Goal: Connect with others: Connect with other users

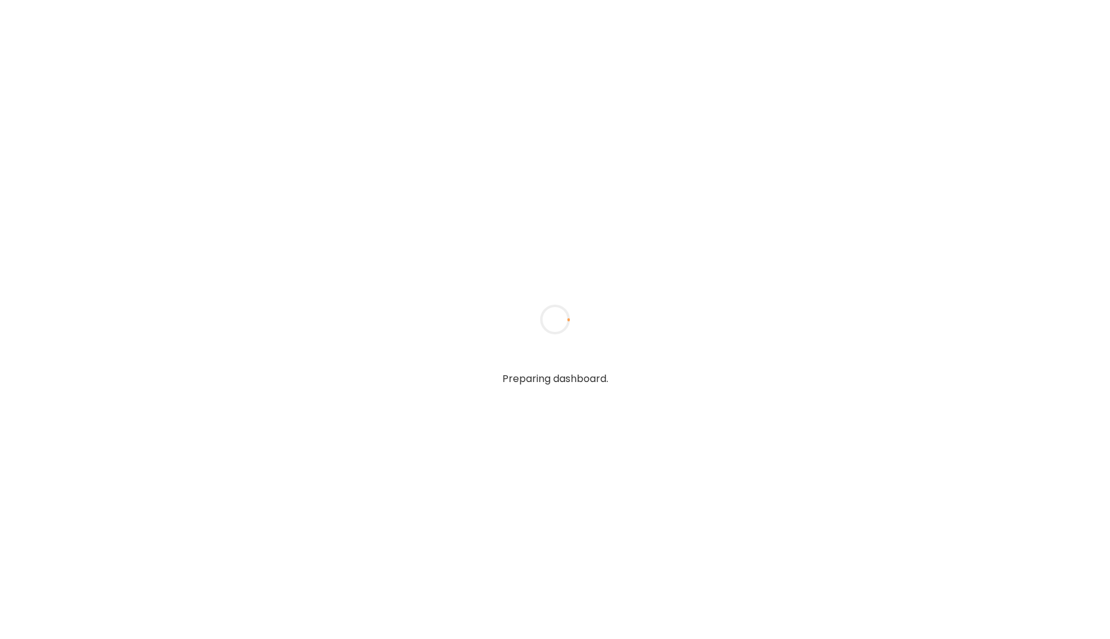
type input "*****"
type input "**********"
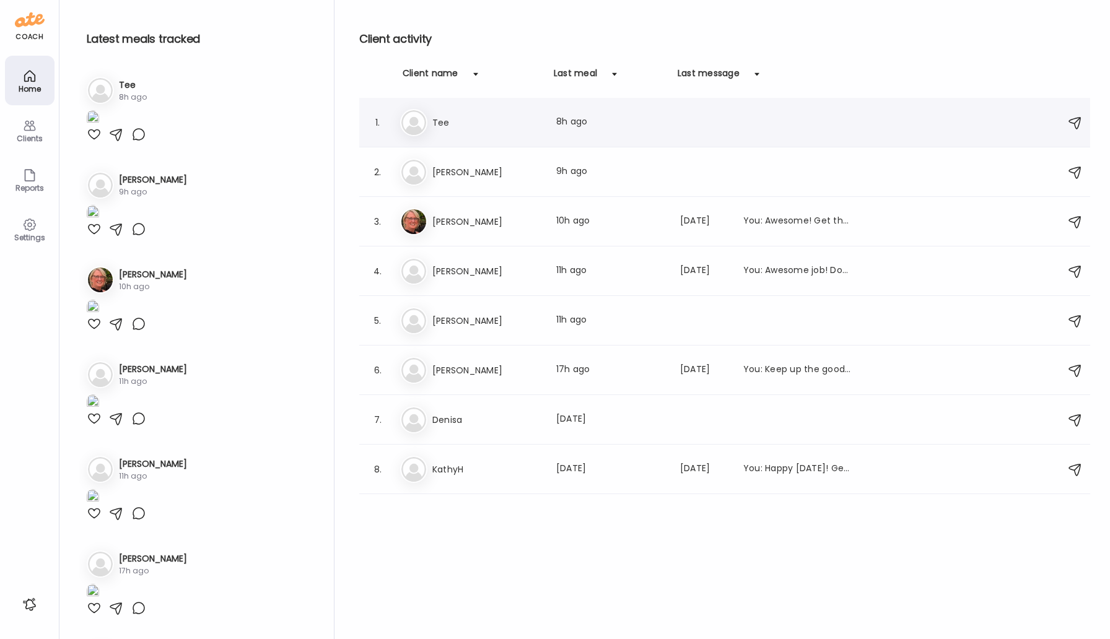
type input "**********"
click at [440, 134] on div "Te Tee Last meal: 8h ago" at bounding box center [726, 122] width 653 height 27
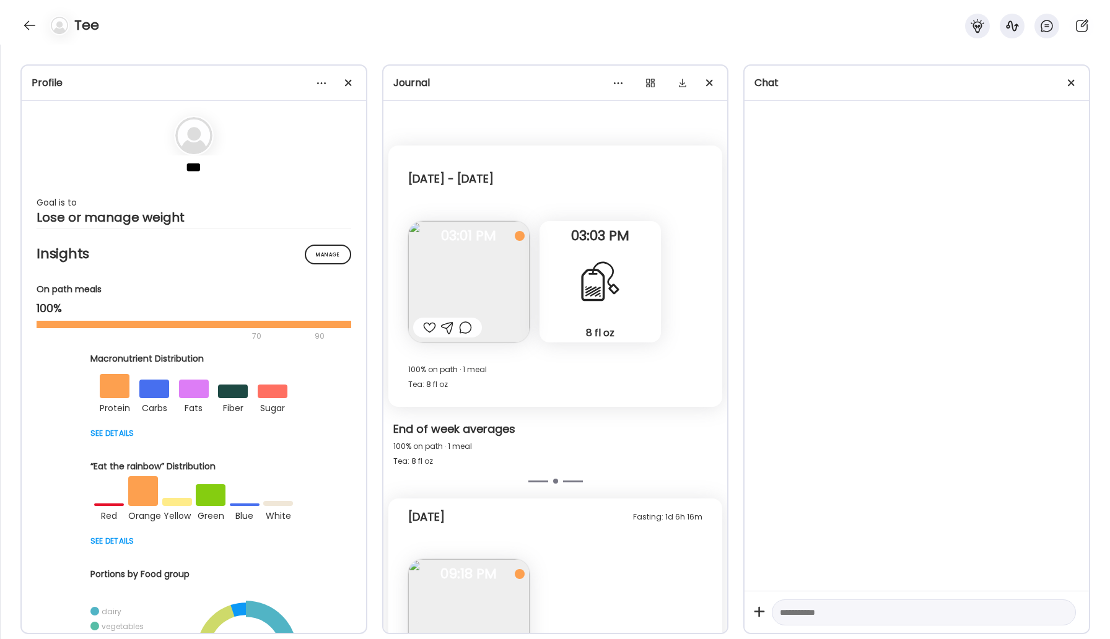
click at [422, 331] on div at bounding box center [447, 328] width 69 height 20
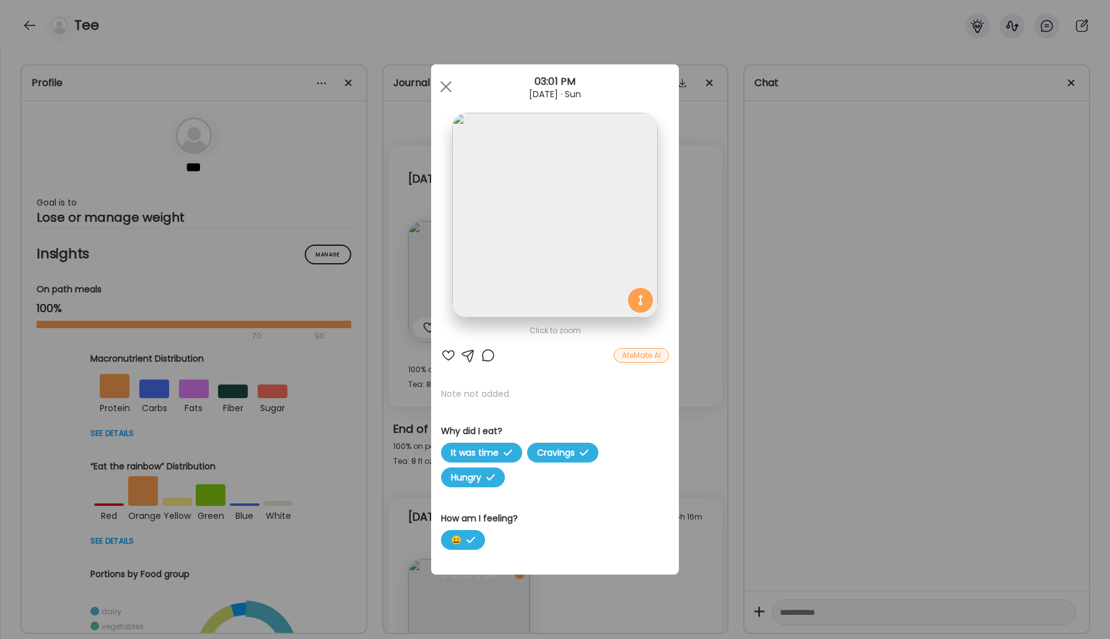
click at [448, 356] on div at bounding box center [448, 355] width 15 height 15
click at [446, 74] on div at bounding box center [445, 86] width 25 height 25
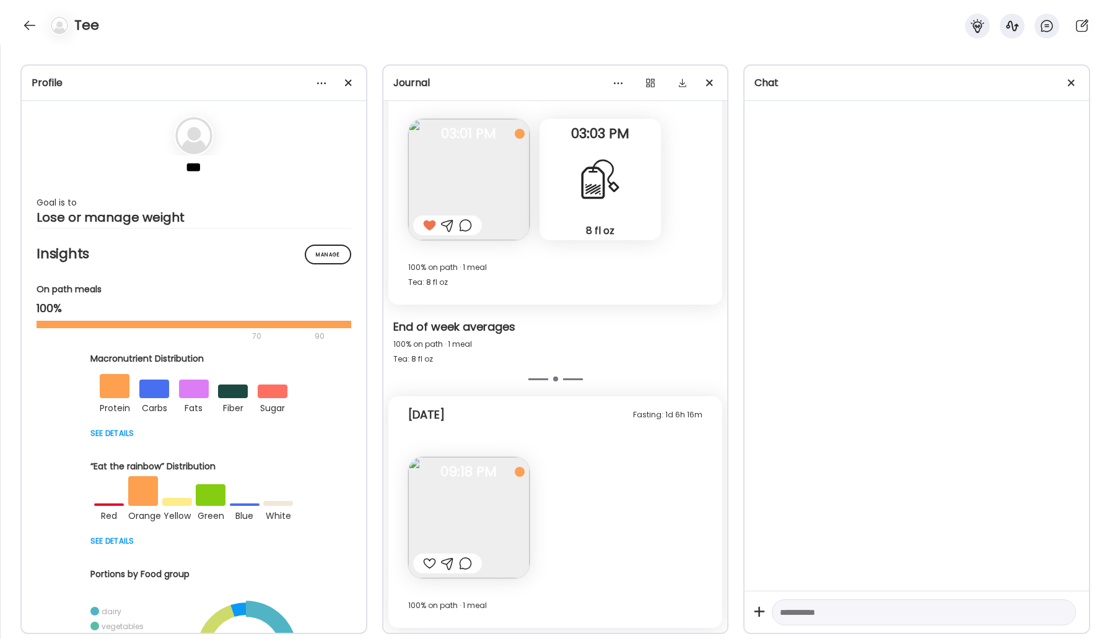
scroll to position [100, 0]
click at [476, 518] on img at bounding box center [468, 519] width 121 height 121
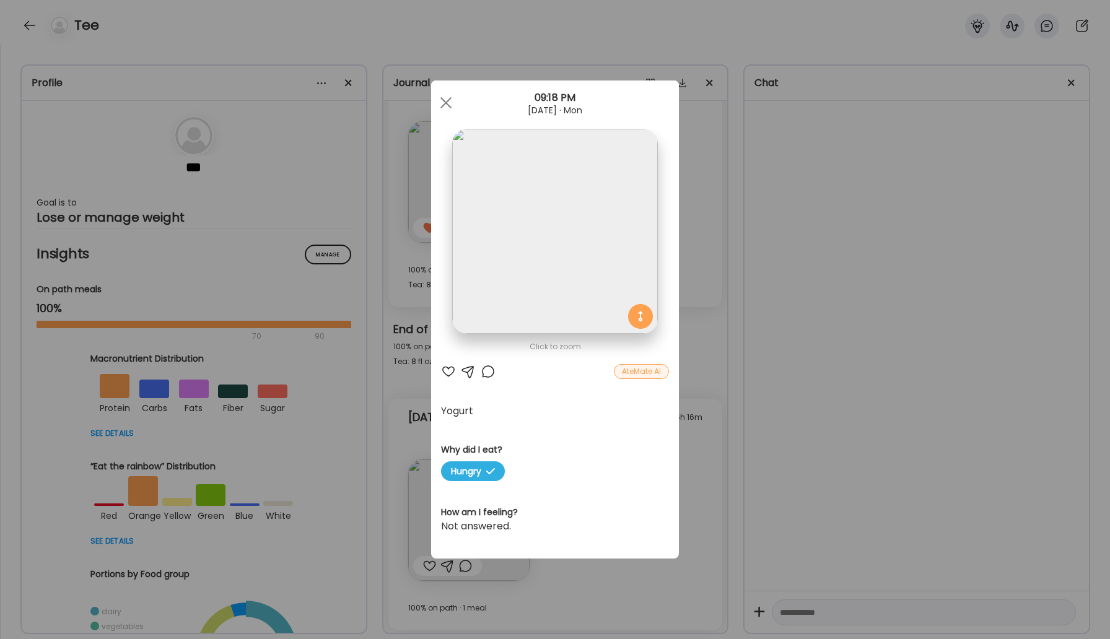
click at [448, 369] on div at bounding box center [448, 371] width 15 height 15
click at [484, 370] on div at bounding box center [488, 371] width 15 height 15
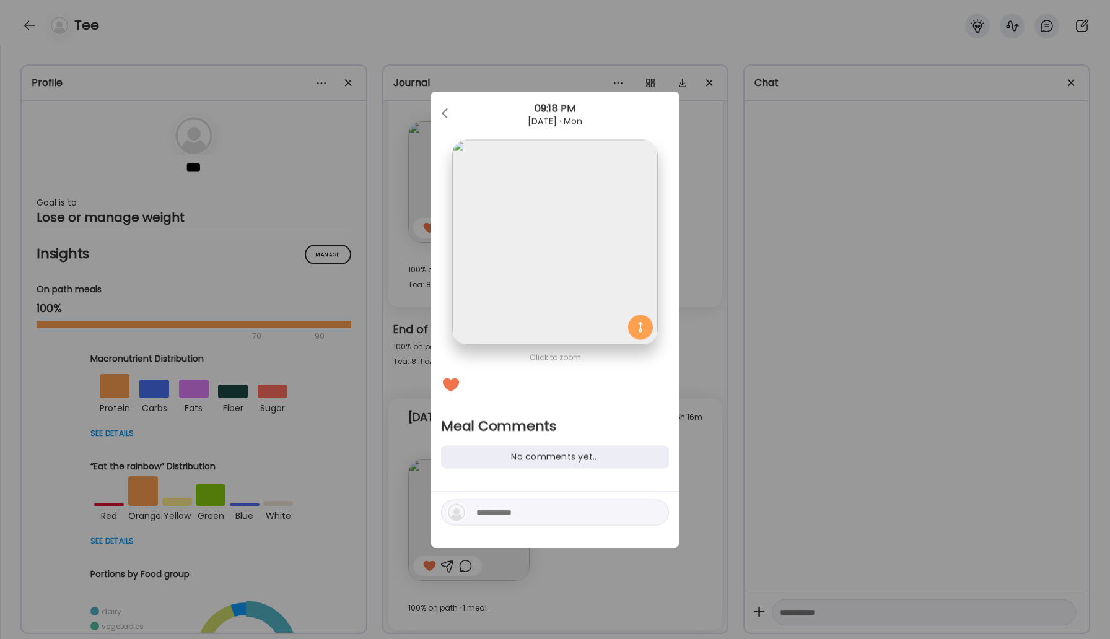
click at [498, 523] on div at bounding box center [555, 513] width 228 height 26
click at [497, 518] on textarea at bounding box center [559, 512] width 167 height 15
click at [445, 112] on div at bounding box center [445, 114] width 25 height 25
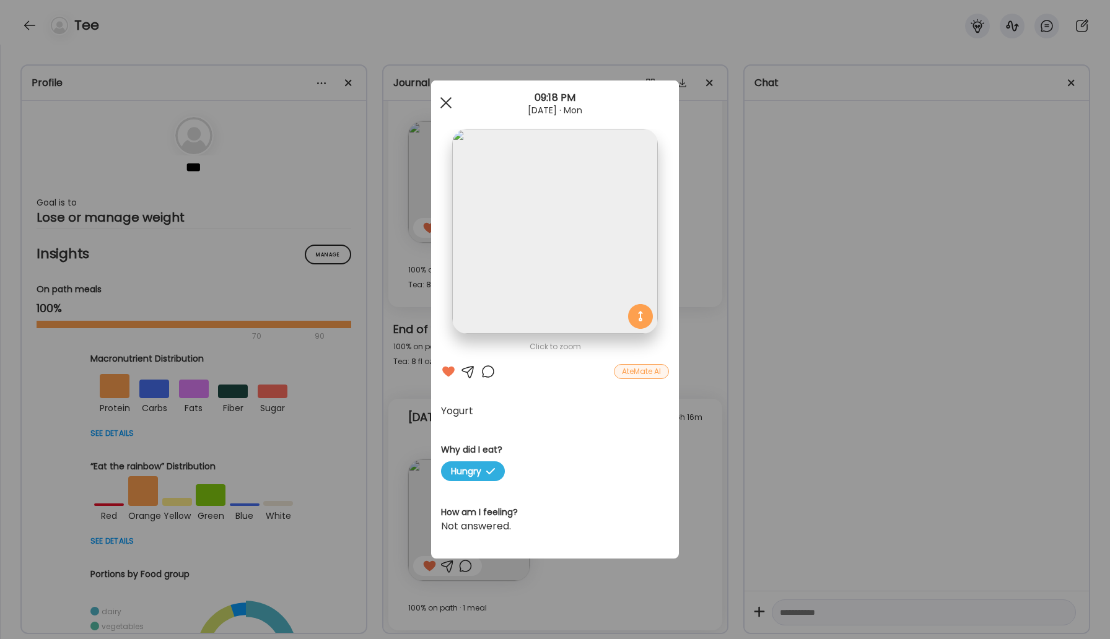
click at [448, 105] on span at bounding box center [445, 102] width 11 height 11
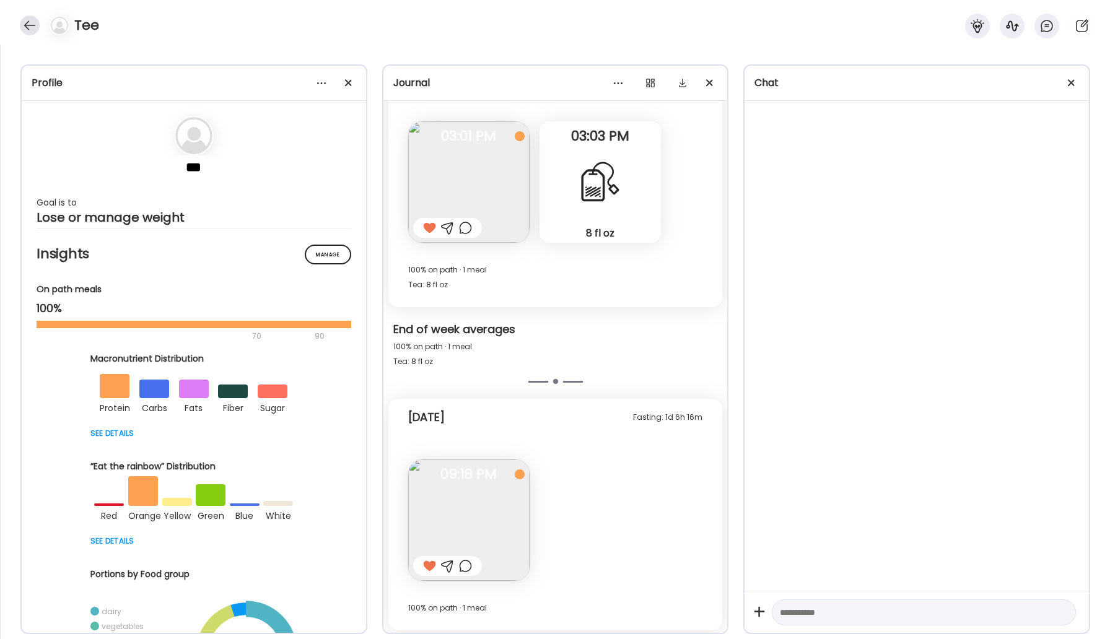
click at [34, 24] on div at bounding box center [30, 25] width 20 height 20
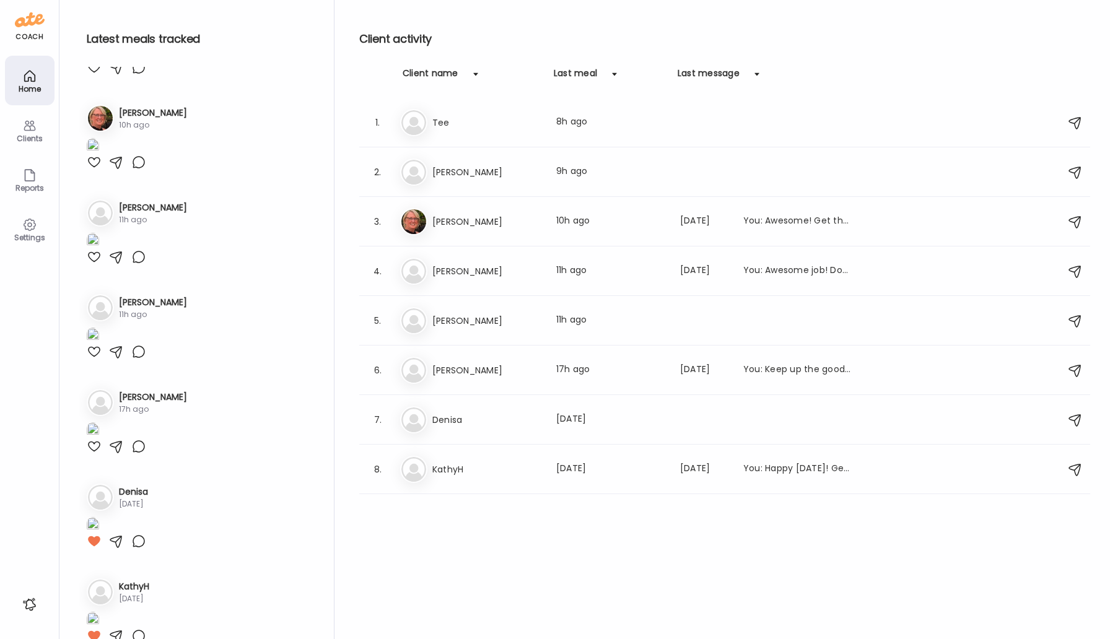
scroll to position [162, 0]
click at [451, 172] on h3 "[PERSON_NAME]" at bounding box center [486, 172] width 109 height 15
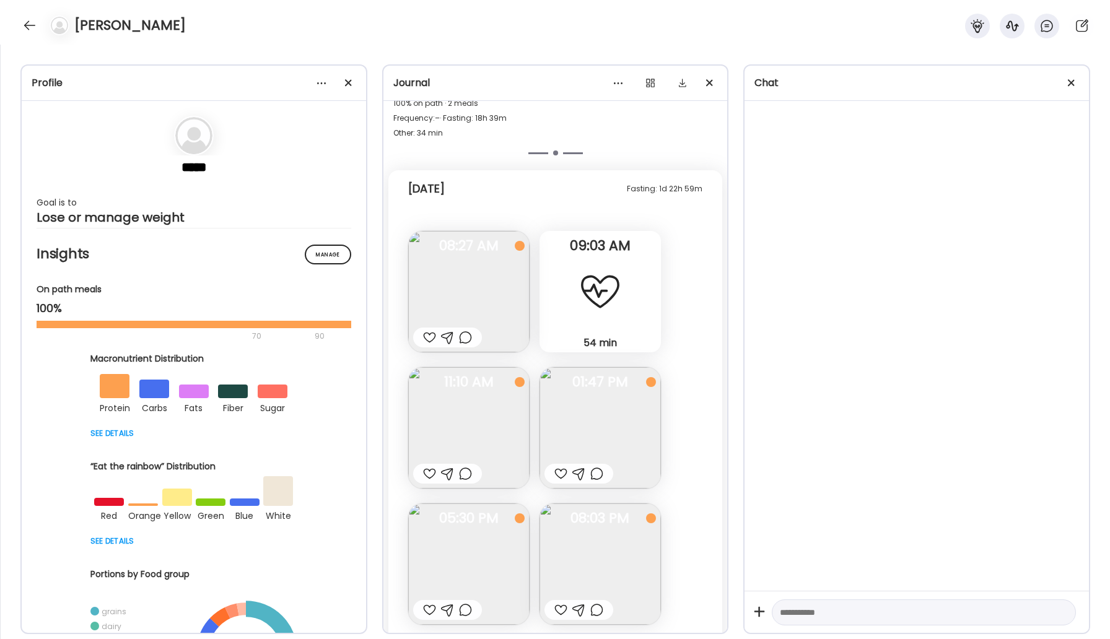
scroll to position [651, 0]
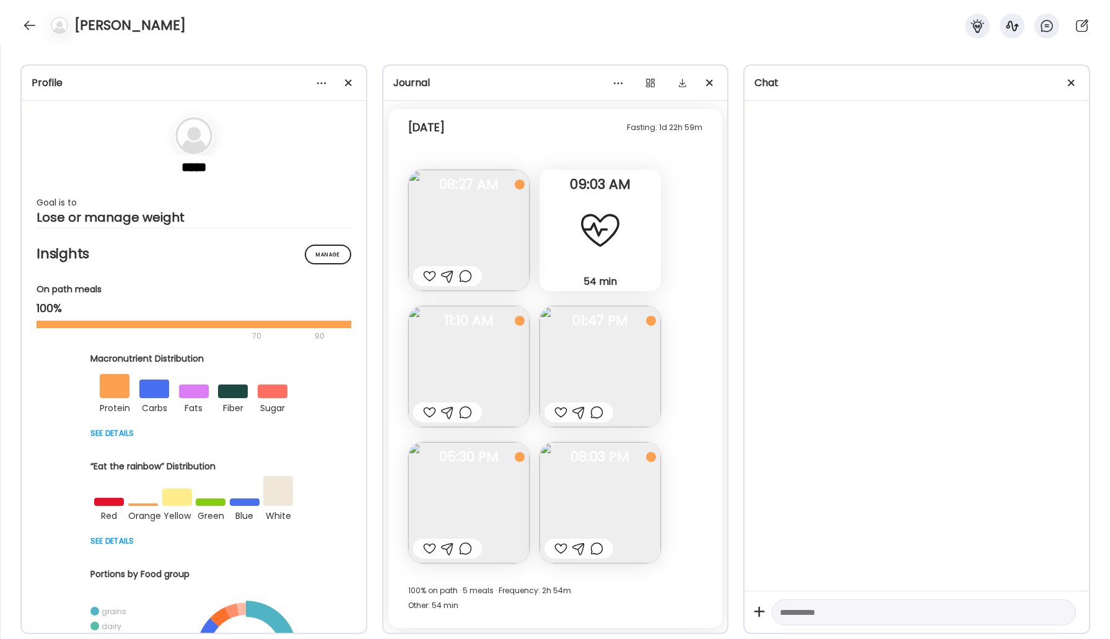
click at [471, 238] on img at bounding box center [468, 230] width 121 height 121
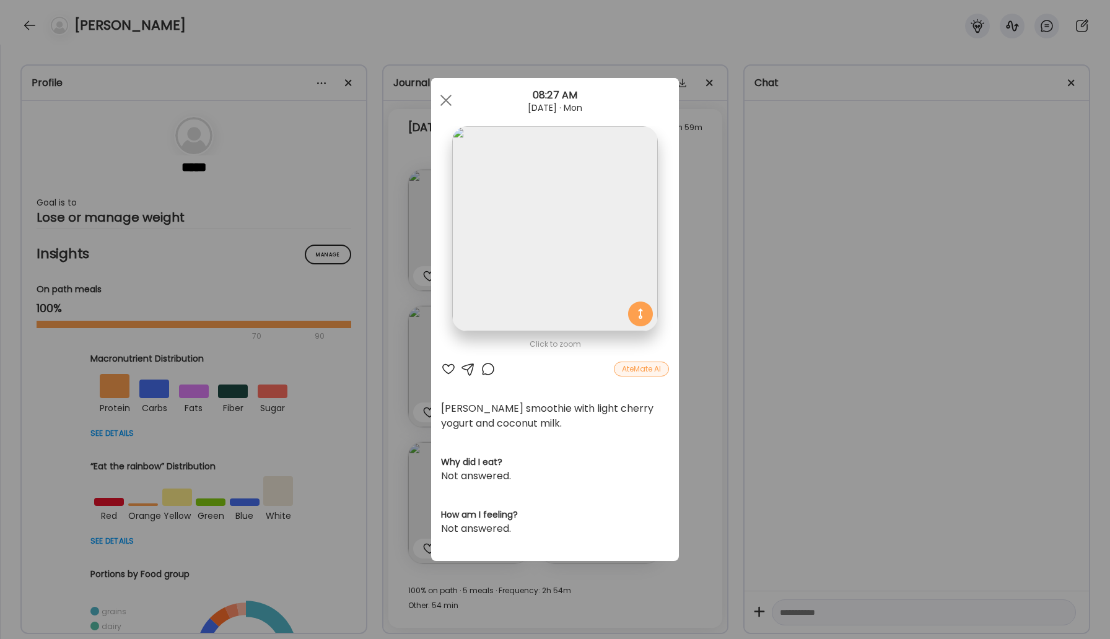
click at [484, 368] on div at bounding box center [488, 369] width 15 height 15
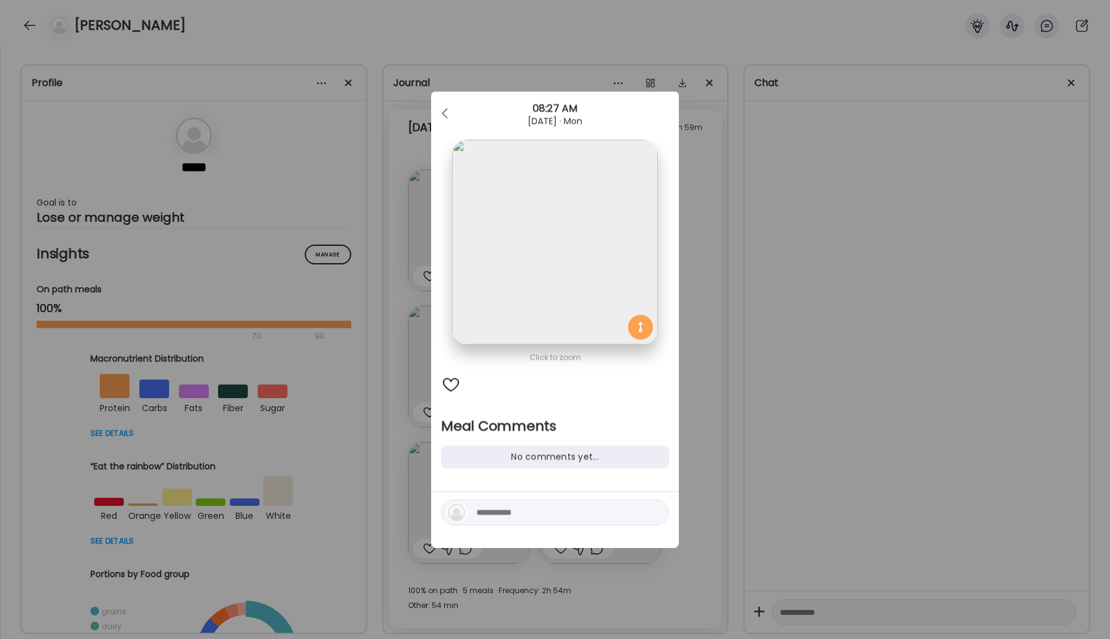
click at [498, 513] on textarea at bounding box center [559, 512] width 167 height 15
type textarea "****"
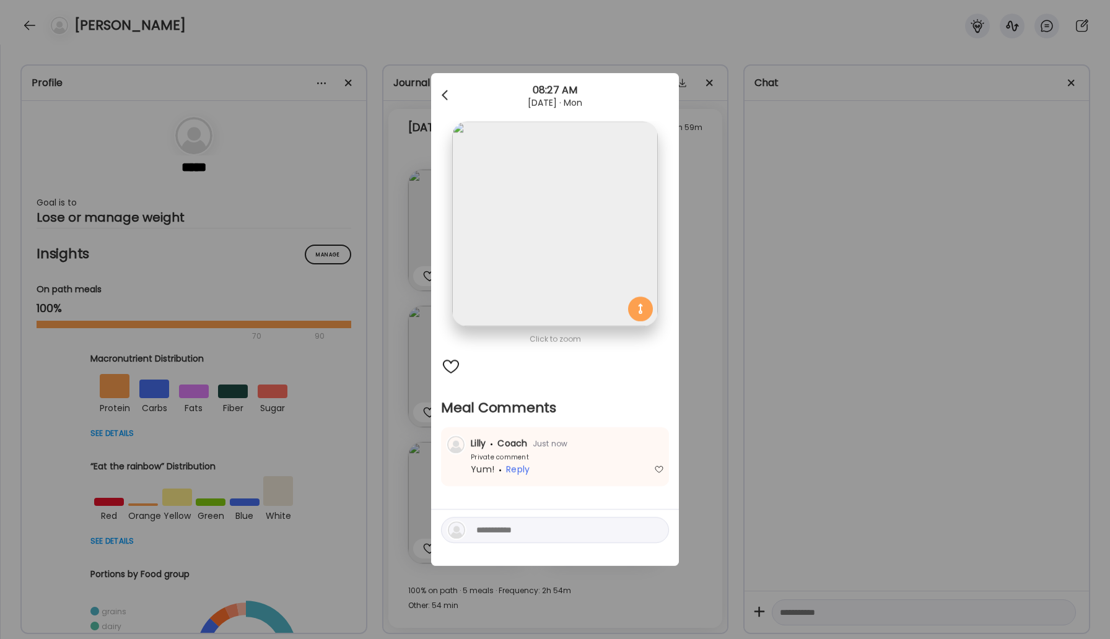
click at [450, 100] on div at bounding box center [445, 95] width 25 height 25
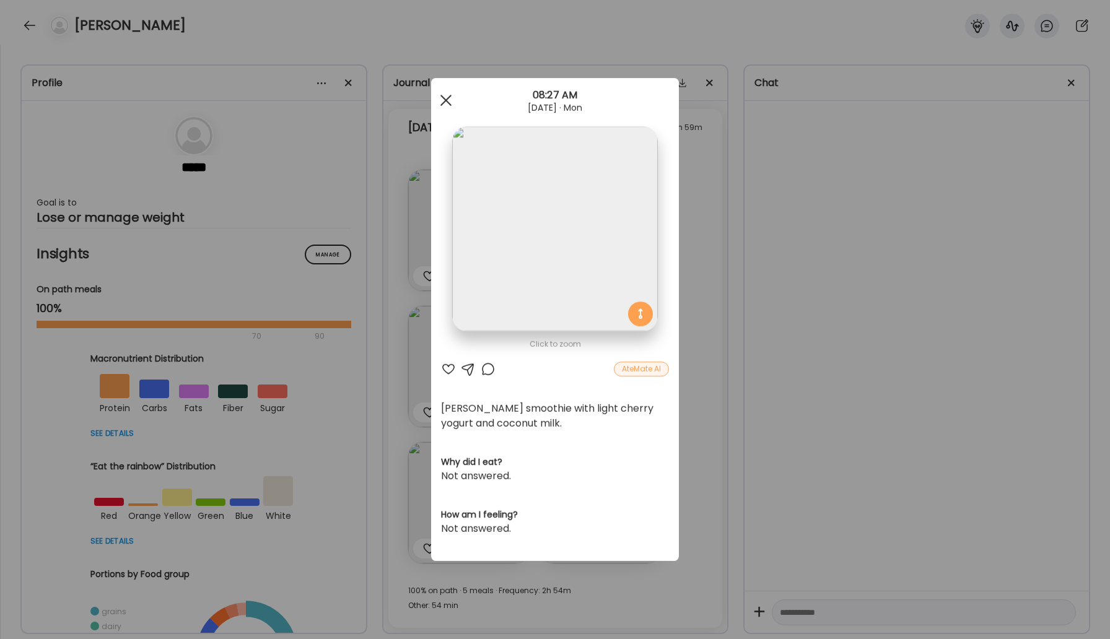
click at [444, 100] on span at bounding box center [445, 100] width 11 height 11
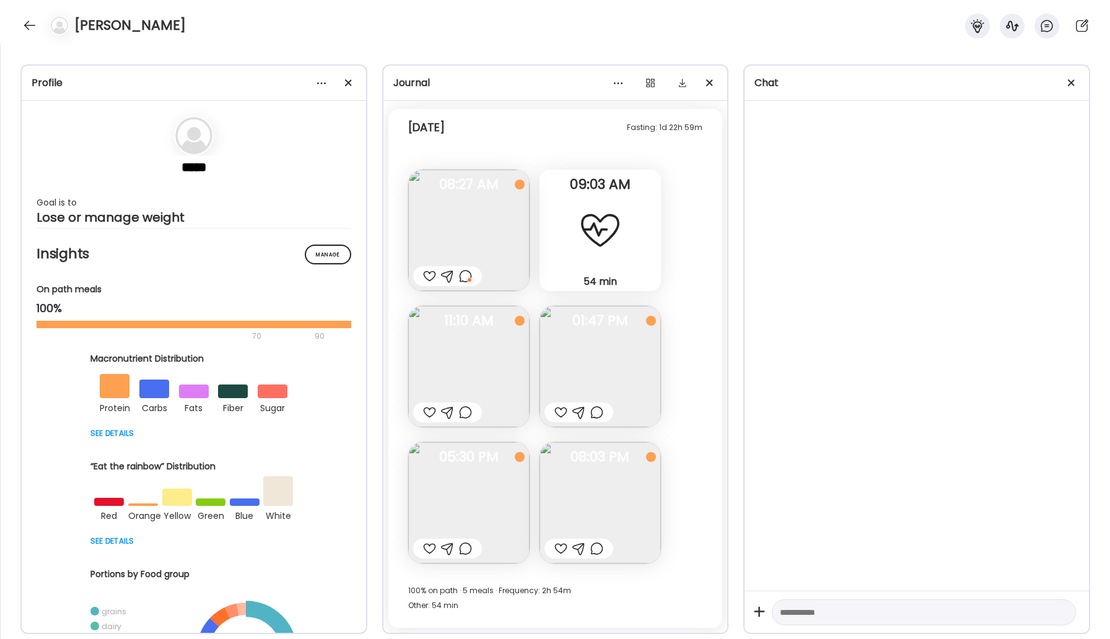
click at [501, 365] on img at bounding box center [468, 366] width 121 height 121
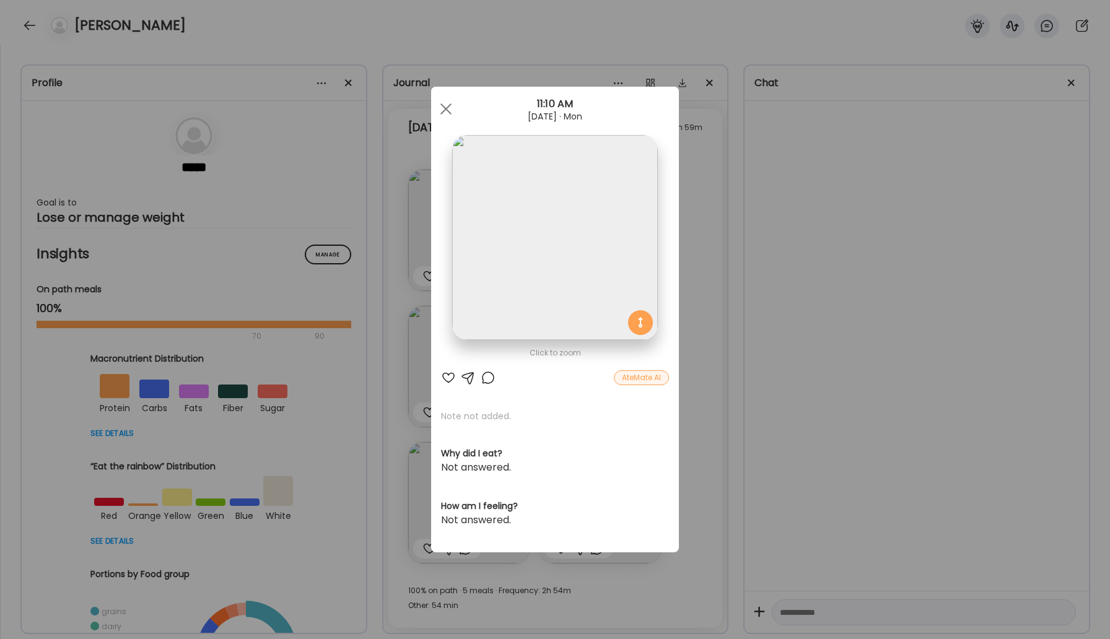
click at [451, 380] on div at bounding box center [448, 377] width 15 height 15
click at [443, 104] on div at bounding box center [445, 109] width 25 height 25
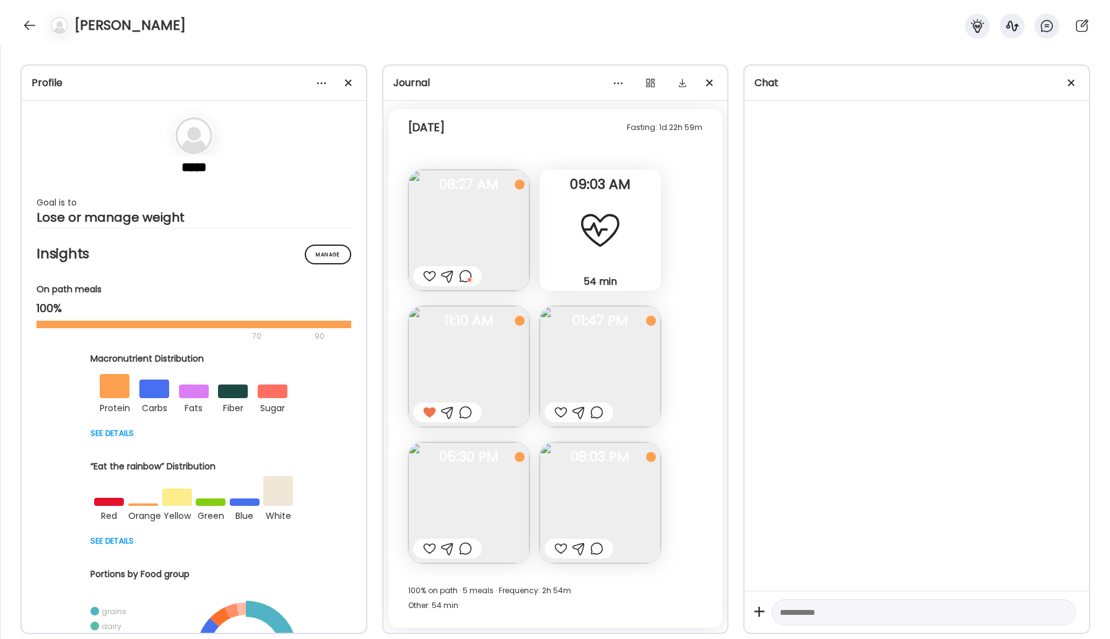
click at [604, 385] on img at bounding box center [599, 366] width 121 height 121
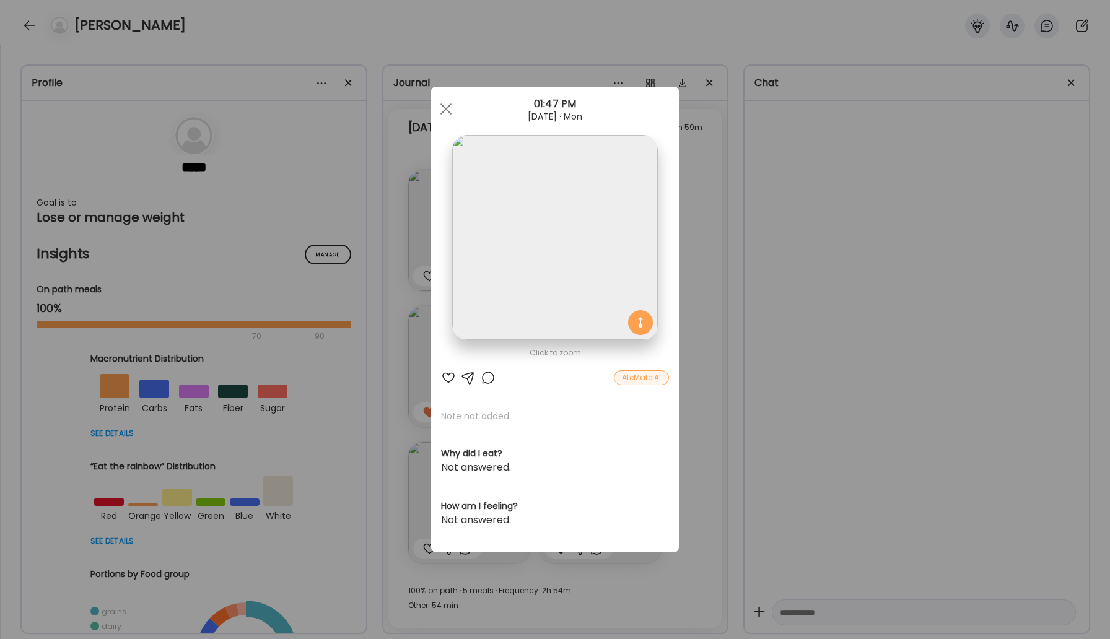
click at [448, 379] on div at bounding box center [448, 377] width 15 height 15
click at [450, 105] on span at bounding box center [445, 108] width 11 height 11
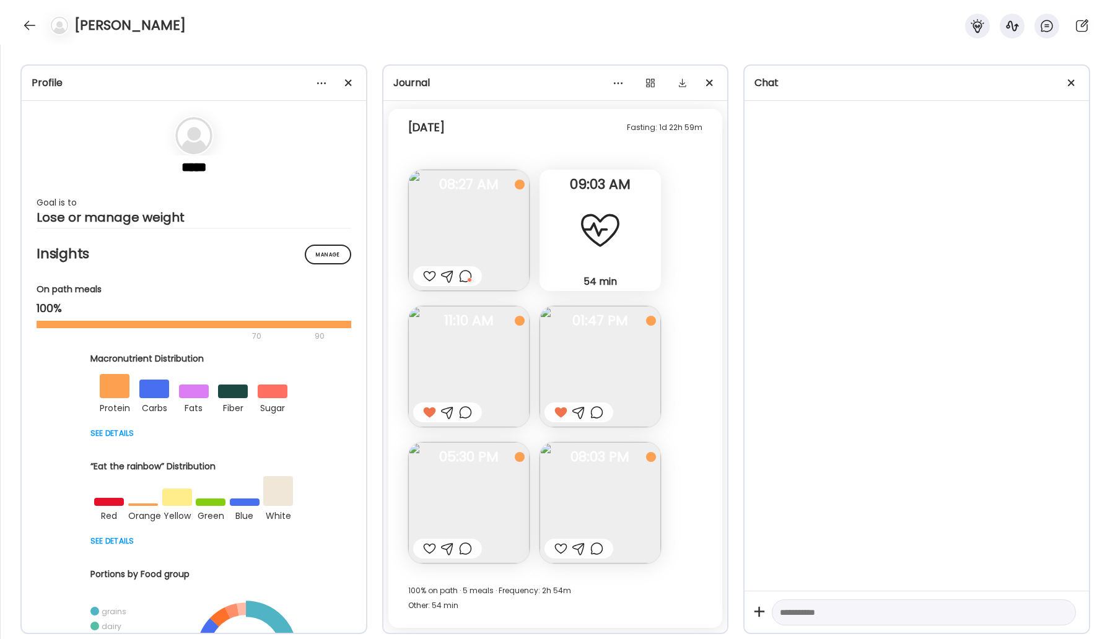
click at [492, 492] on img at bounding box center [468, 502] width 121 height 121
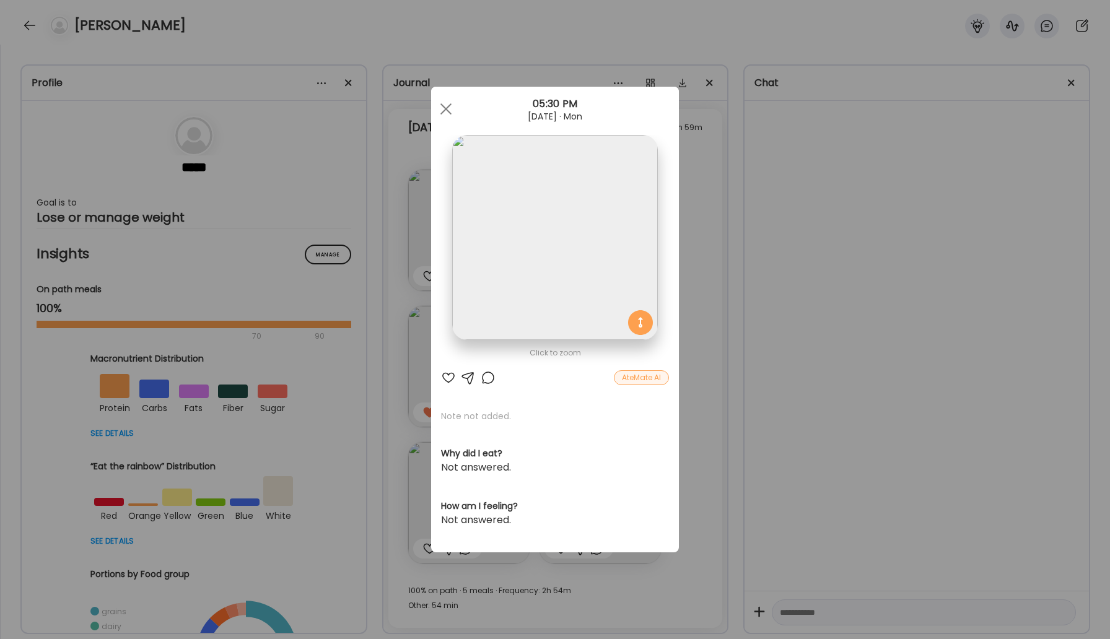
click at [451, 377] on div at bounding box center [448, 377] width 15 height 15
click at [487, 379] on div at bounding box center [488, 377] width 15 height 15
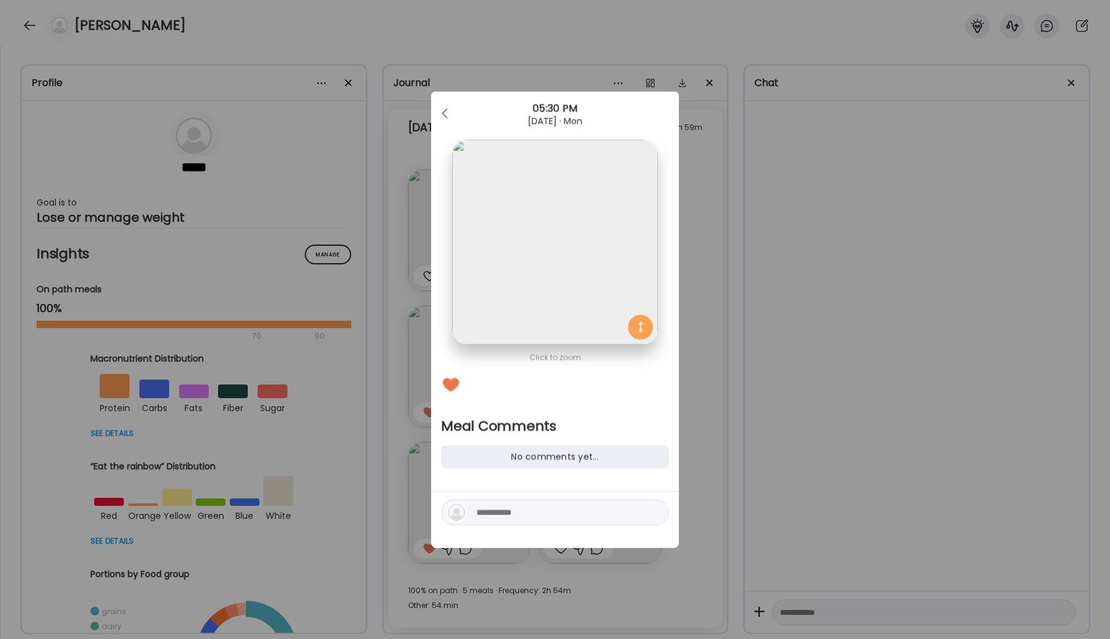
click at [502, 503] on div at bounding box center [555, 513] width 228 height 26
click at [502, 505] on textarea at bounding box center [559, 512] width 167 height 15
type textarea "**********"
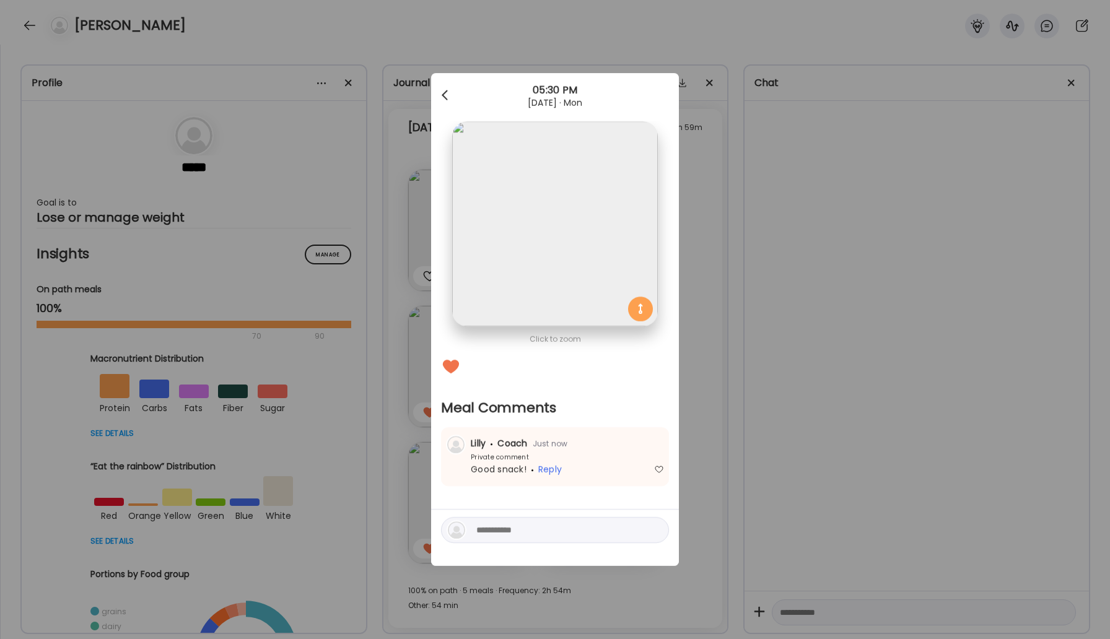
click at [446, 96] on span at bounding box center [445, 93] width 6 height 6
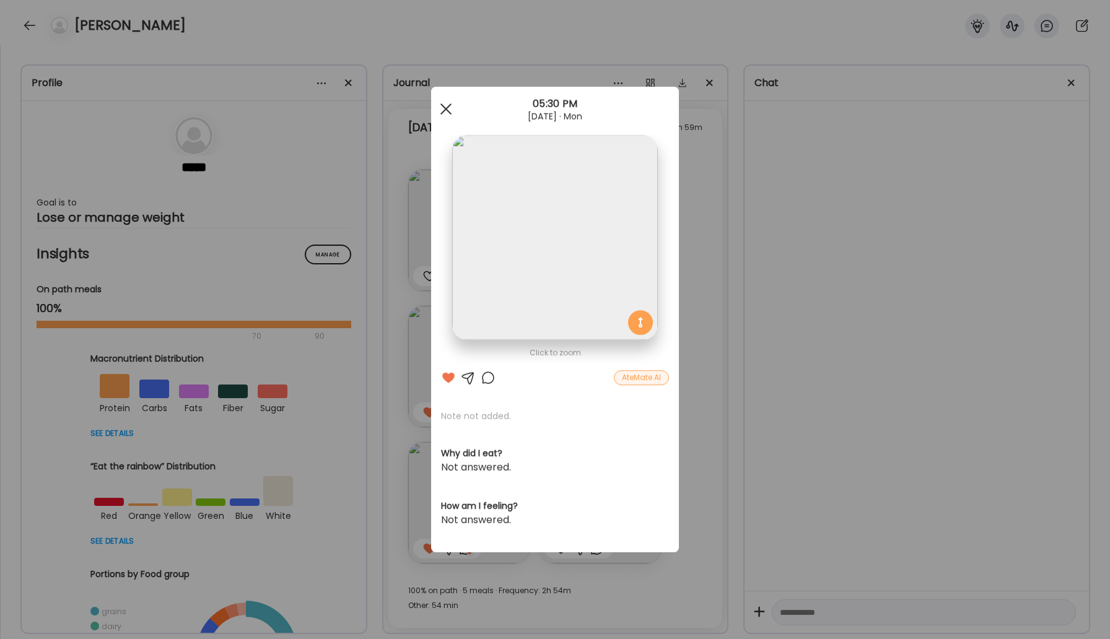
click at [448, 108] on div at bounding box center [445, 109] width 25 height 25
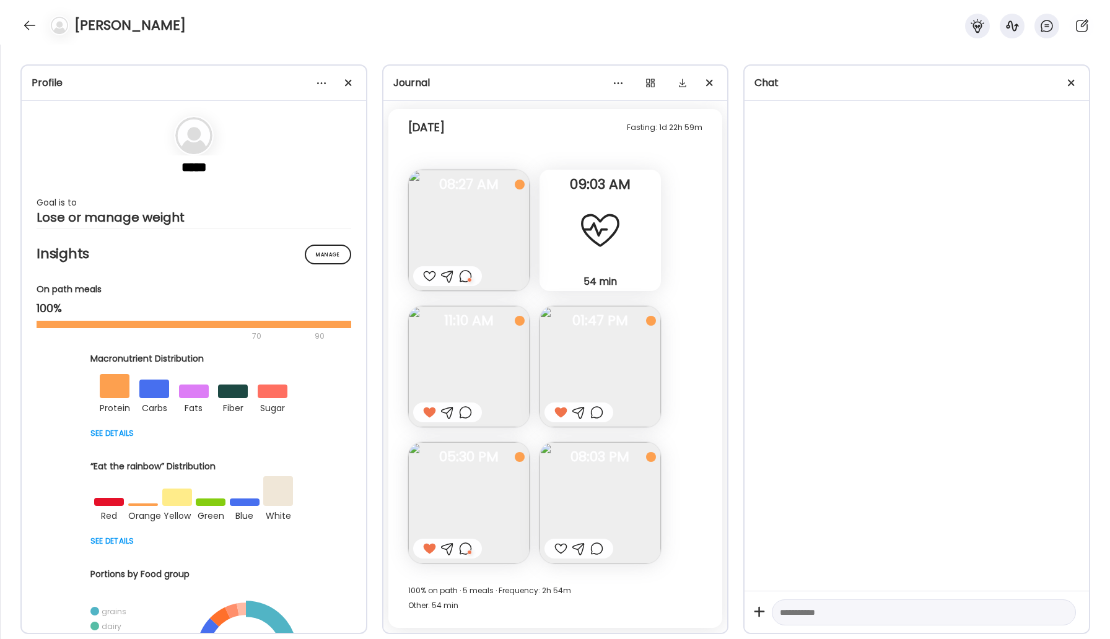
click at [602, 495] on img at bounding box center [599, 502] width 121 height 121
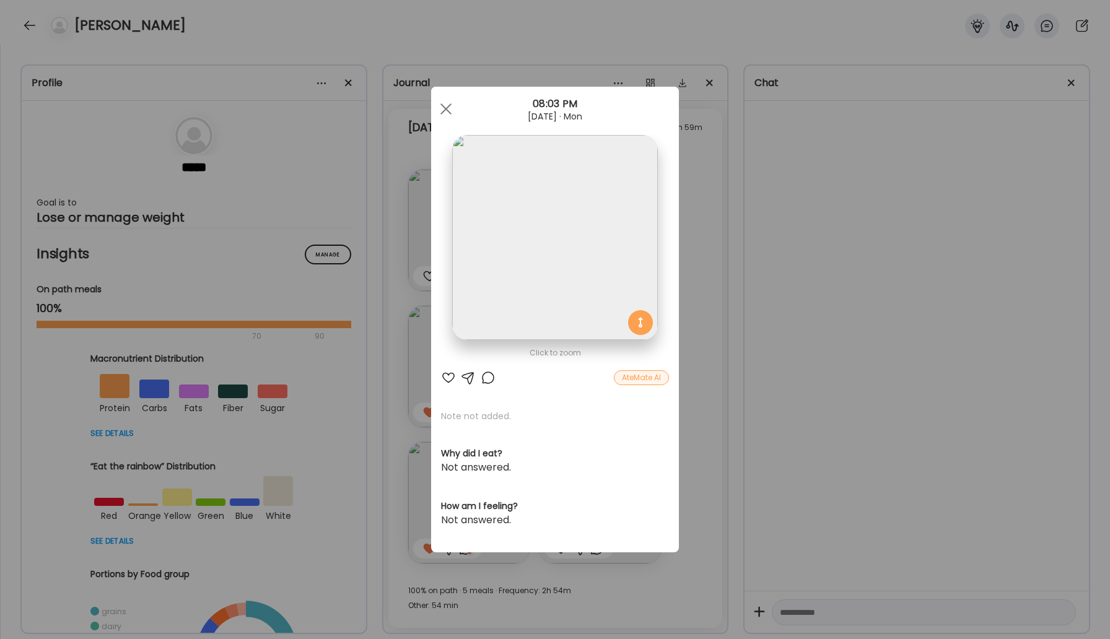
click at [442, 378] on div at bounding box center [448, 377] width 15 height 15
click at [442, 110] on div at bounding box center [445, 109] width 25 height 25
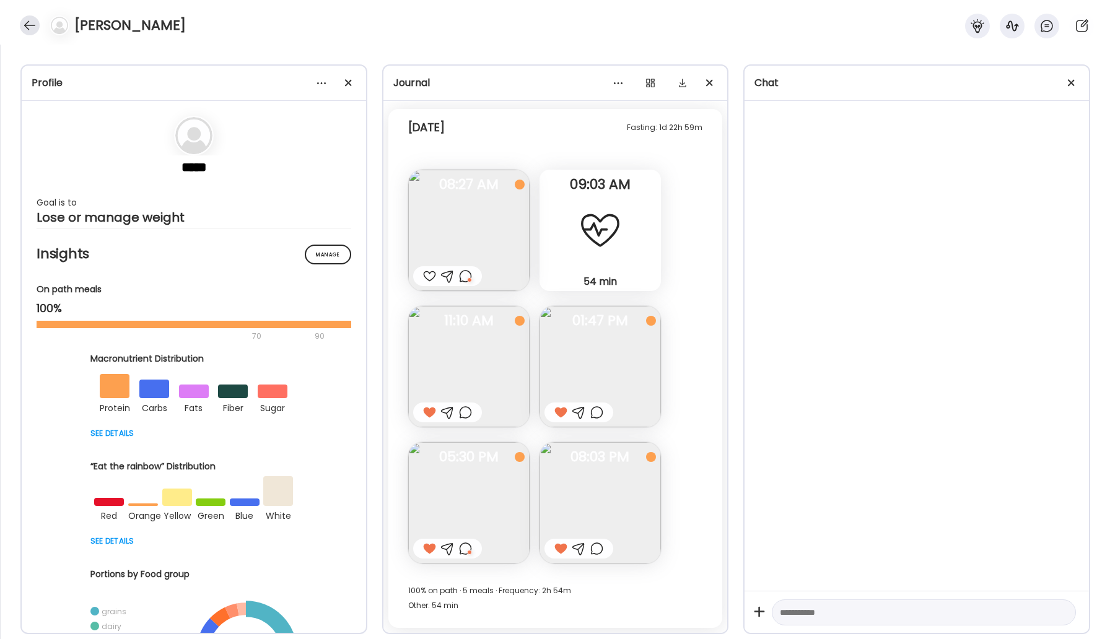
click at [32, 28] on div at bounding box center [30, 25] width 20 height 20
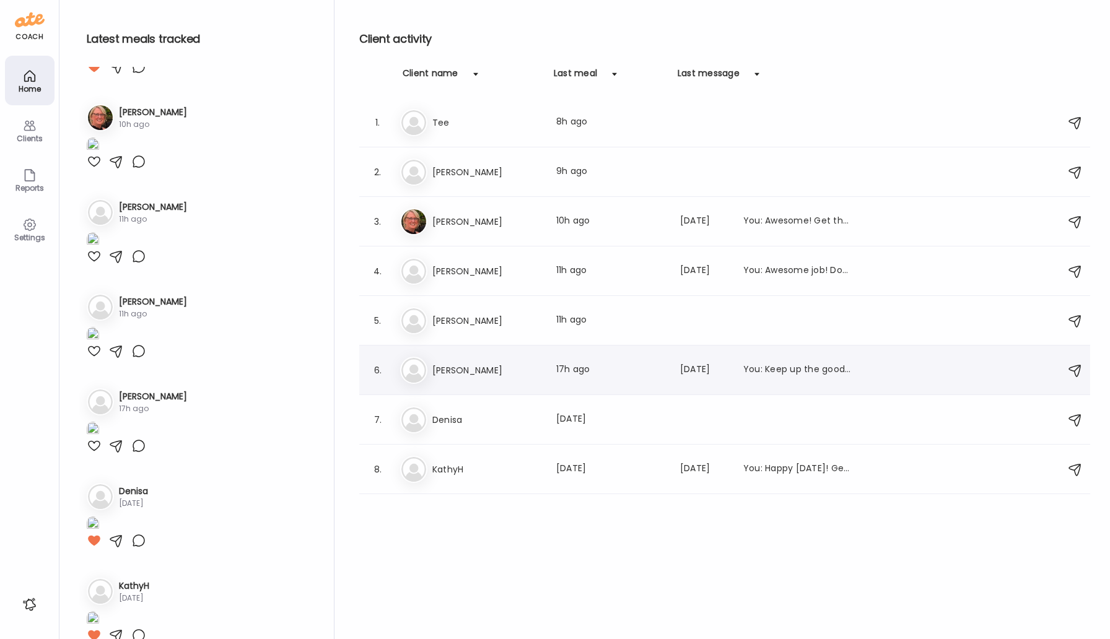
click at [472, 373] on h3 "[PERSON_NAME]" at bounding box center [486, 370] width 109 height 15
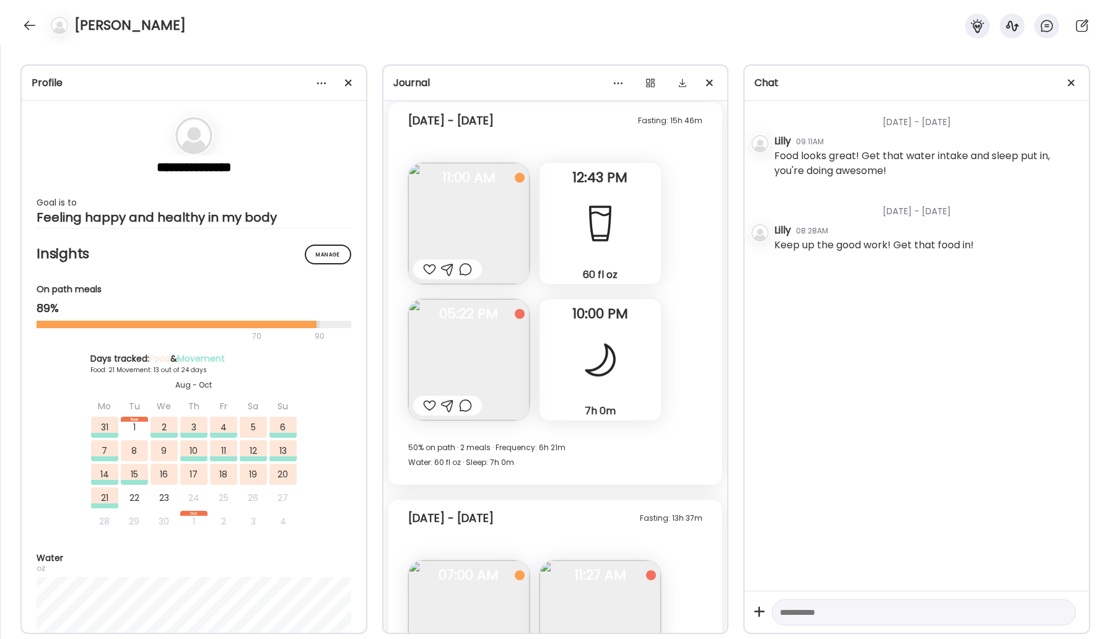
scroll to position [15570, 0]
click at [488, 367] on img at bounding box center [468, 362] width 121 height 121
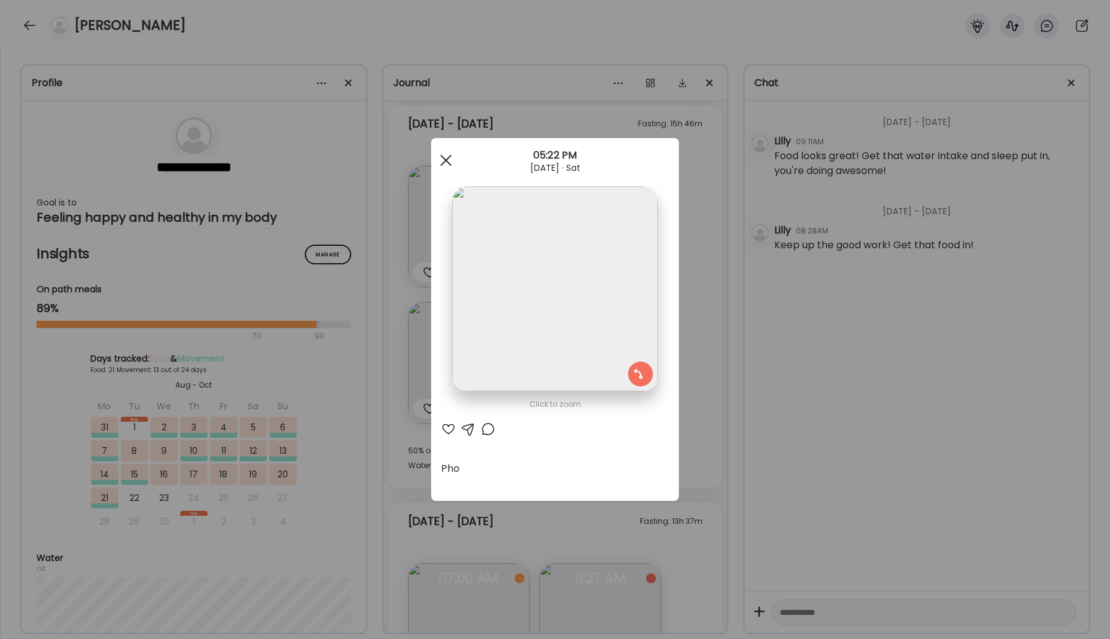
click at [448, 162] on span at bounding box center [445, 160] width 11 height 11
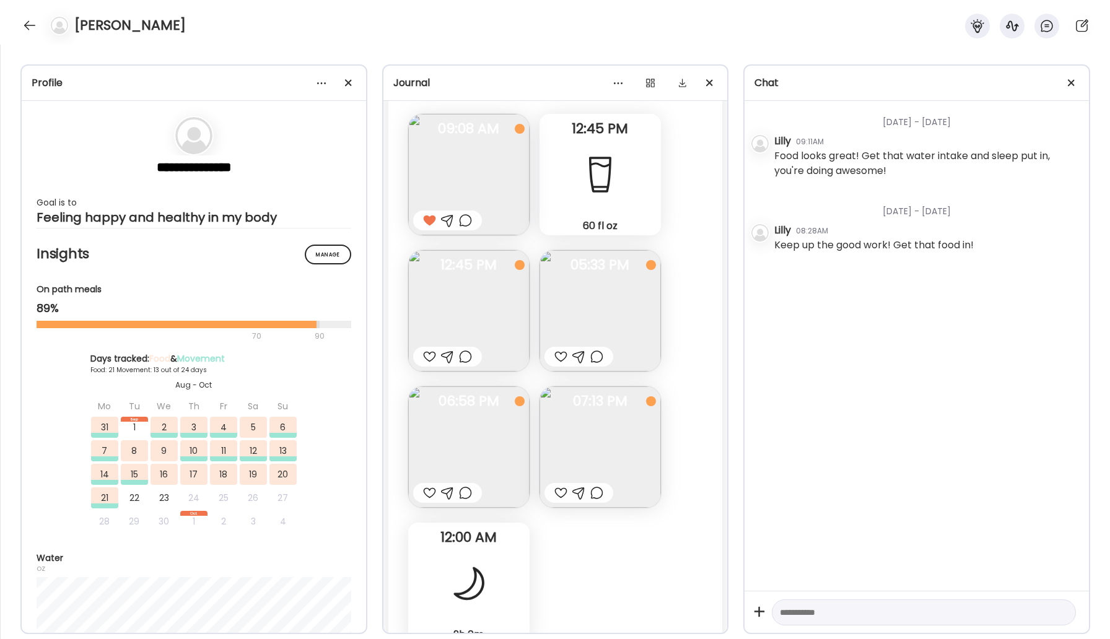
scroll to position [14957, 0]
click at [498, 298] on img at bounding box center [468, 305] width 121 height 121
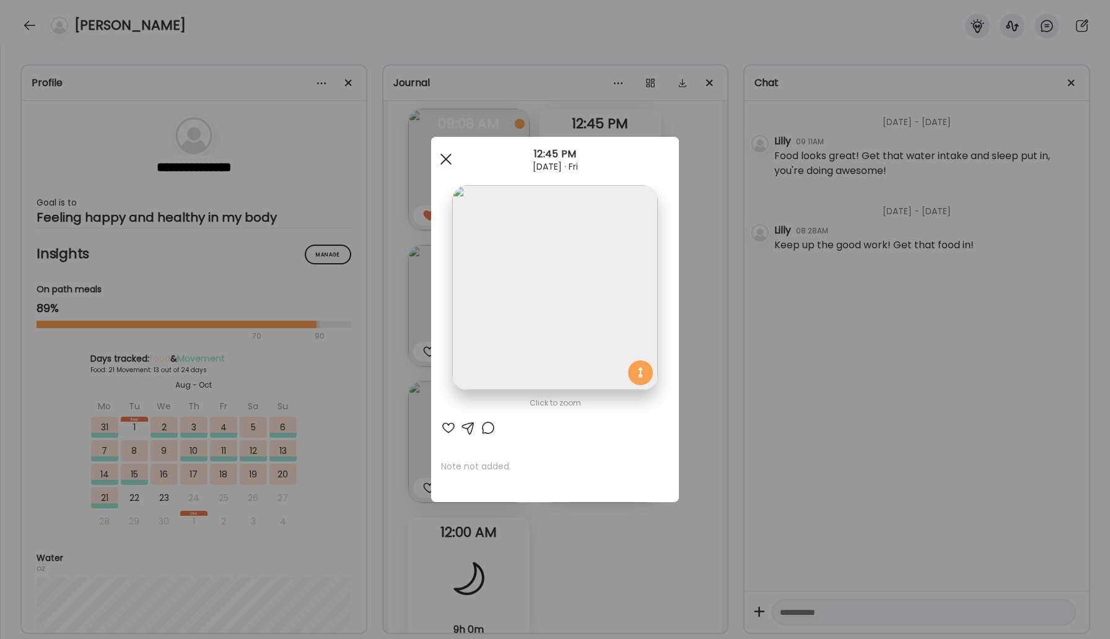
click at [452, 157] on div at bounding box center [445, 159] width 25 height 25
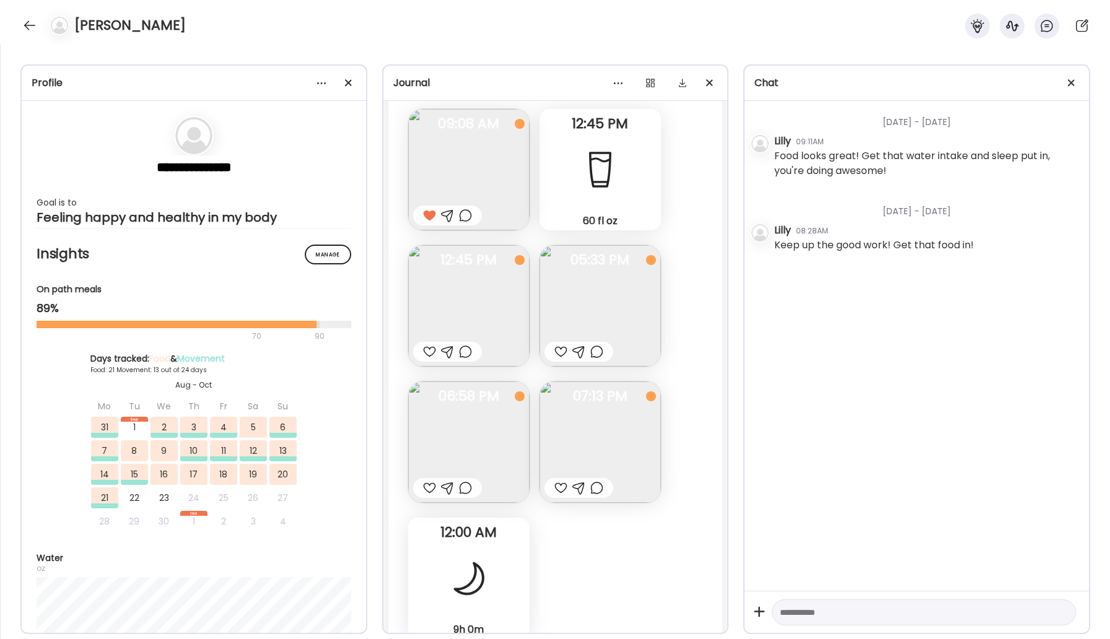
click at [497, 409] on img at bounding box center [468, 441] width 121 height 121
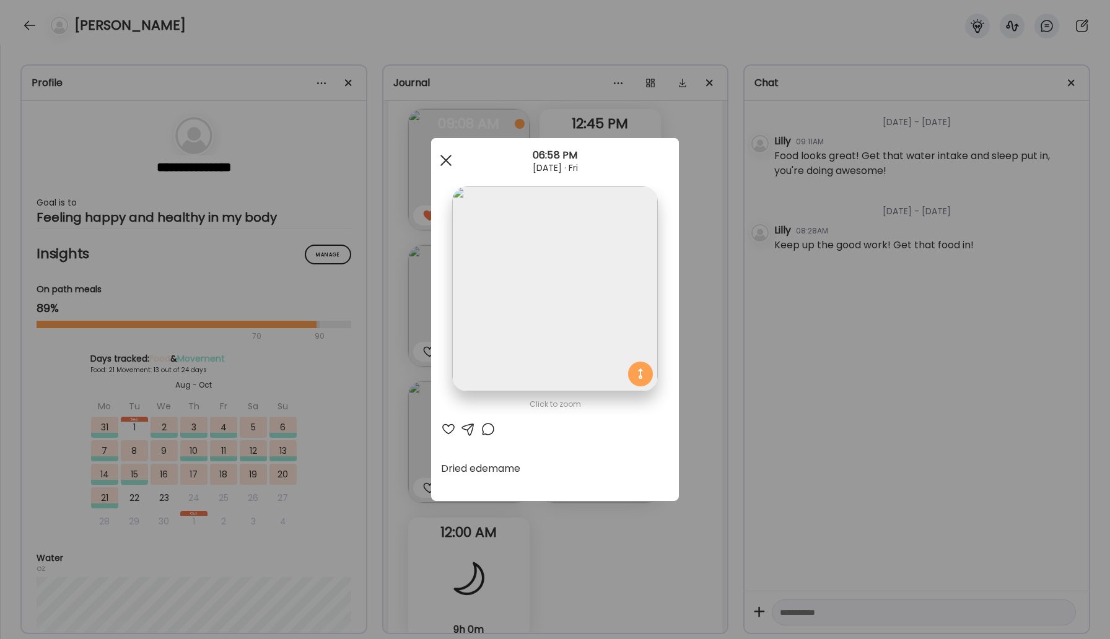
click at [446, 161] on span at bounding box center [445, 160] width 11 height 11
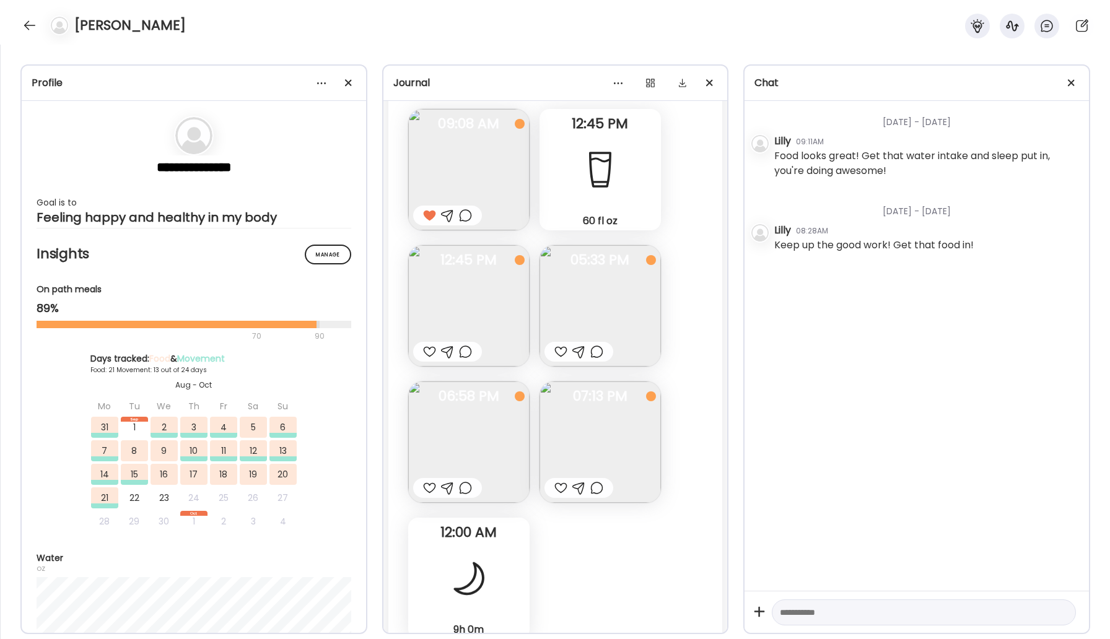
click at [585, 430] on img at bounding box center [599, 441] width 121 height 121
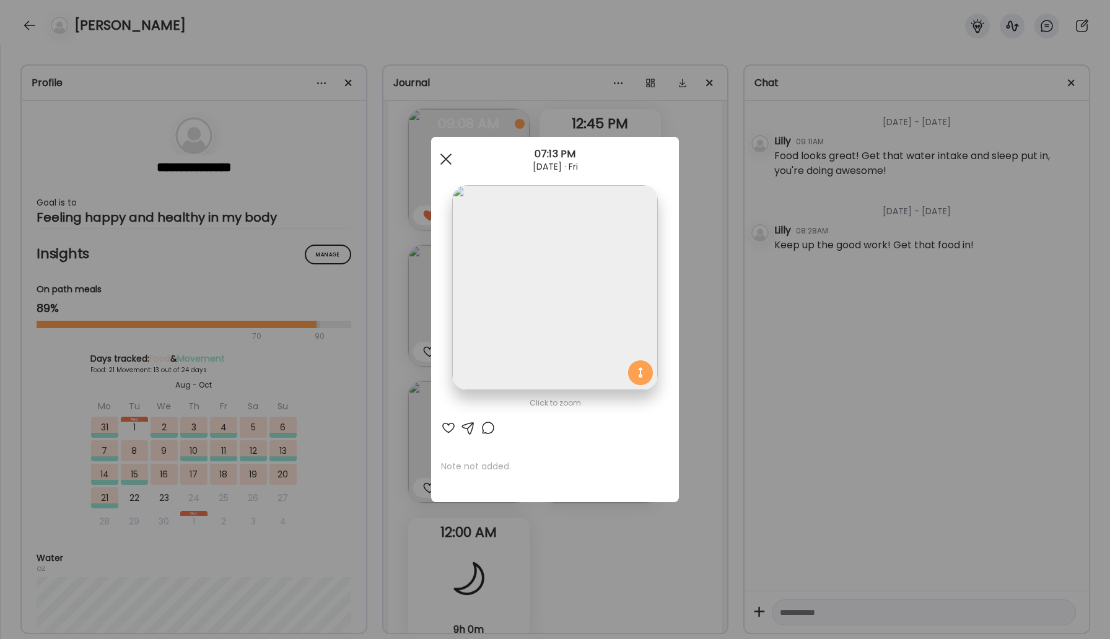
click at [448, 159] on div at bounding box center [445, 159] width 25 height 25
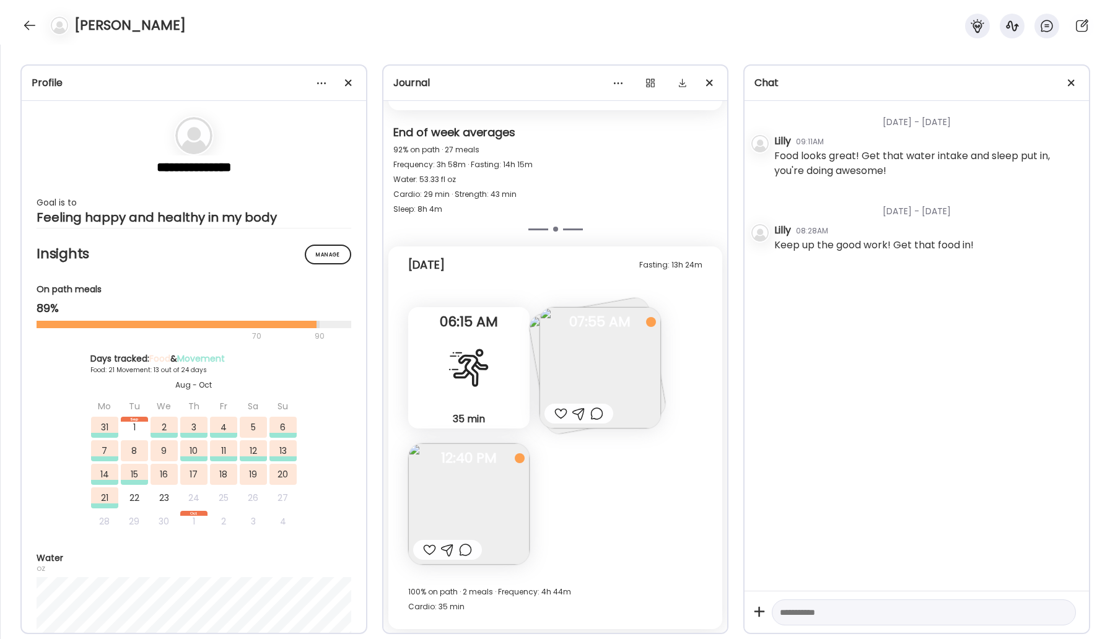
scroll to position [16483, 0]
click at [591, 330] on img at bounding box center [599, 366] width 121 height 121
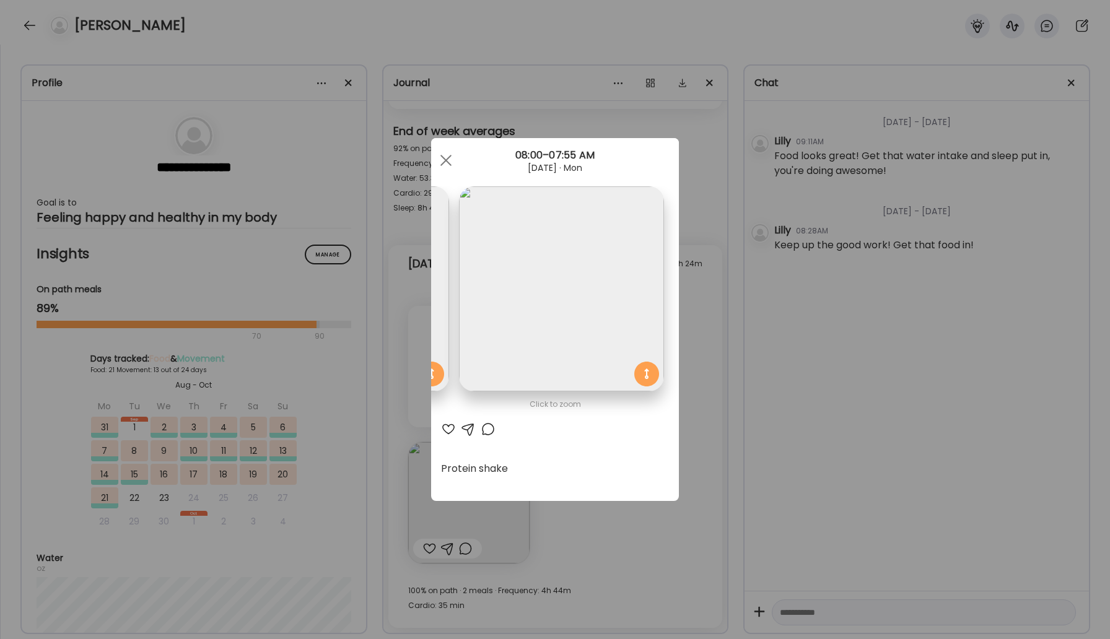
scroll to position [0, 0]
click at [445, 159] on span at bounding box center [445, 160] width 11 height 11
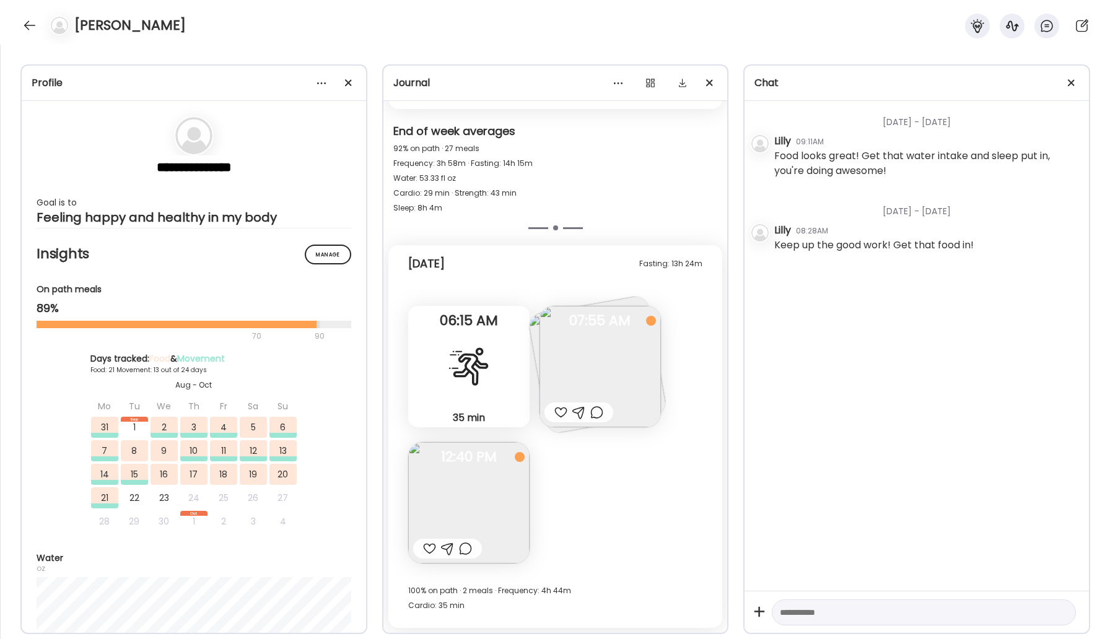
click at [505, 505] on img at bounding box center [468, 502] width 121 height 121
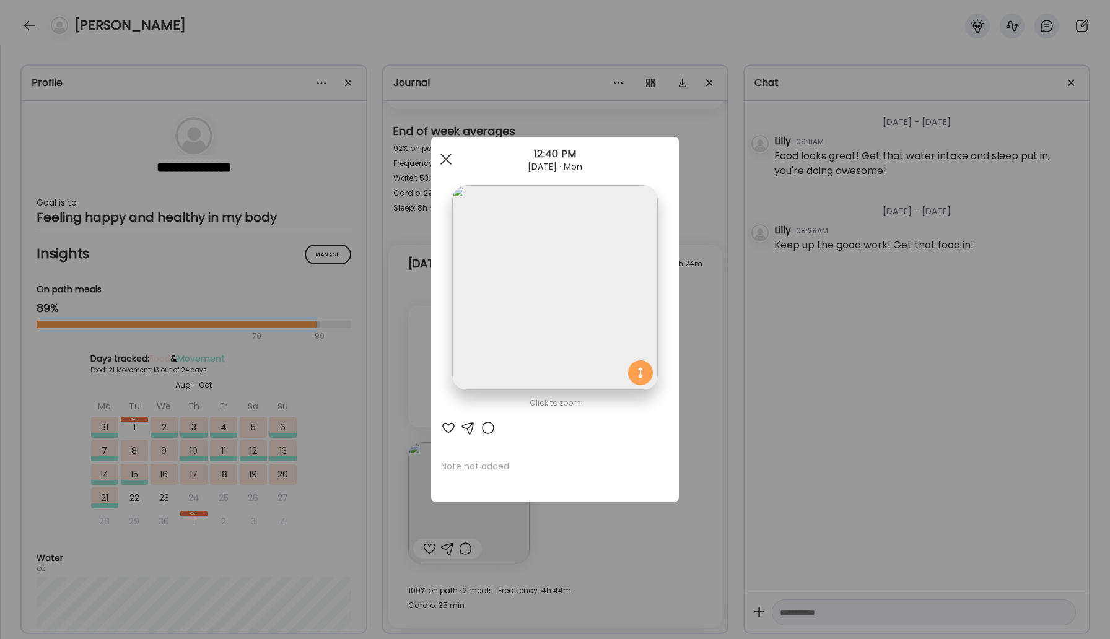
click at [449, 160] on div at bounding box center [445, 159] width 25 height 25
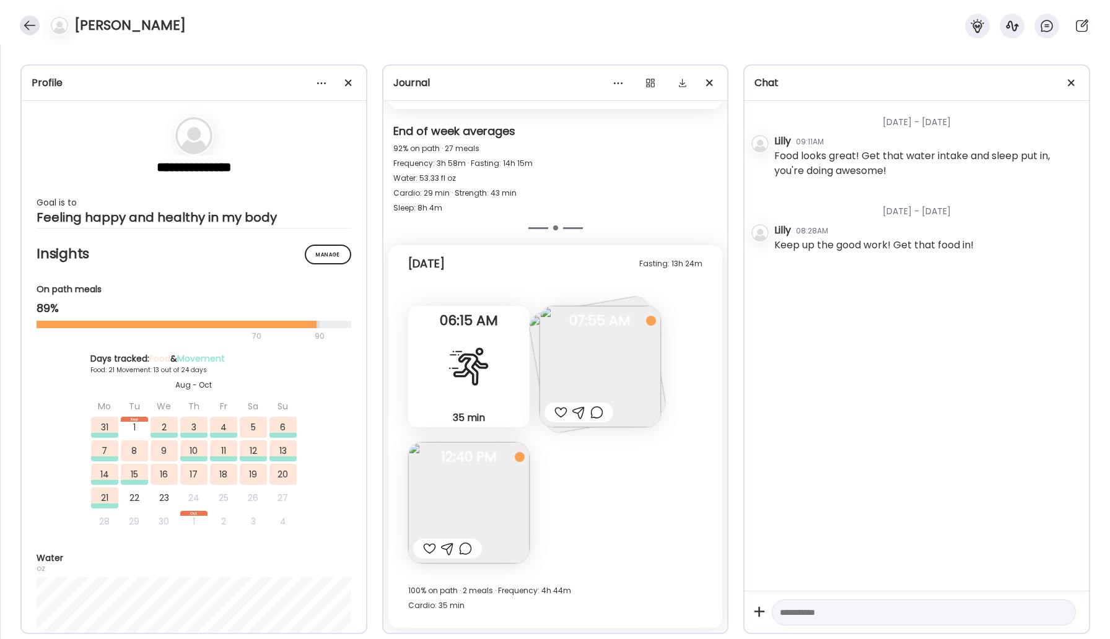
click at [32, 29] on div at bounding box center [30, 25] width 20 height 20
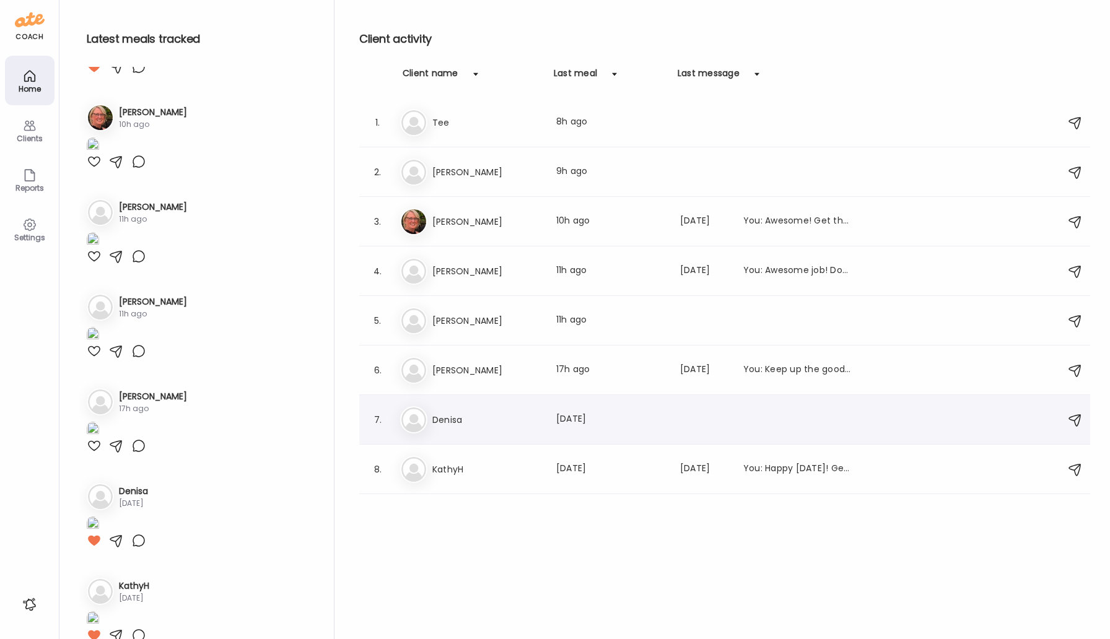
click at [441, 422] on h3 "Denisa" at bounding box center [486, 419] width 109 height 15
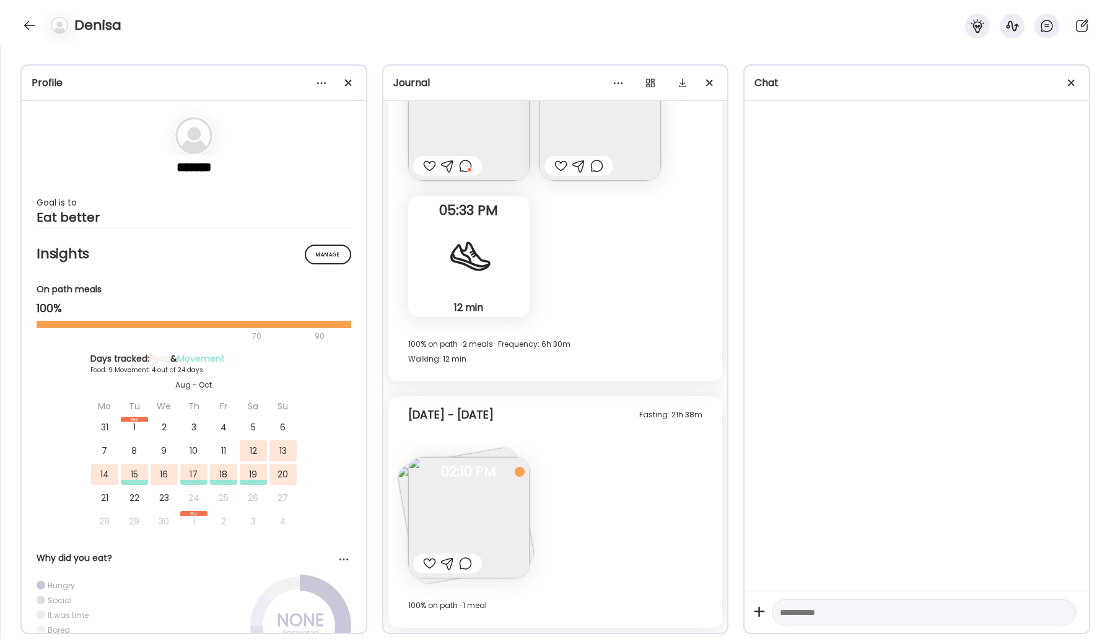
scroll to position [4401, 0]
click at [33, 34] on div at bounding box center [30, 25] width 20 height 20
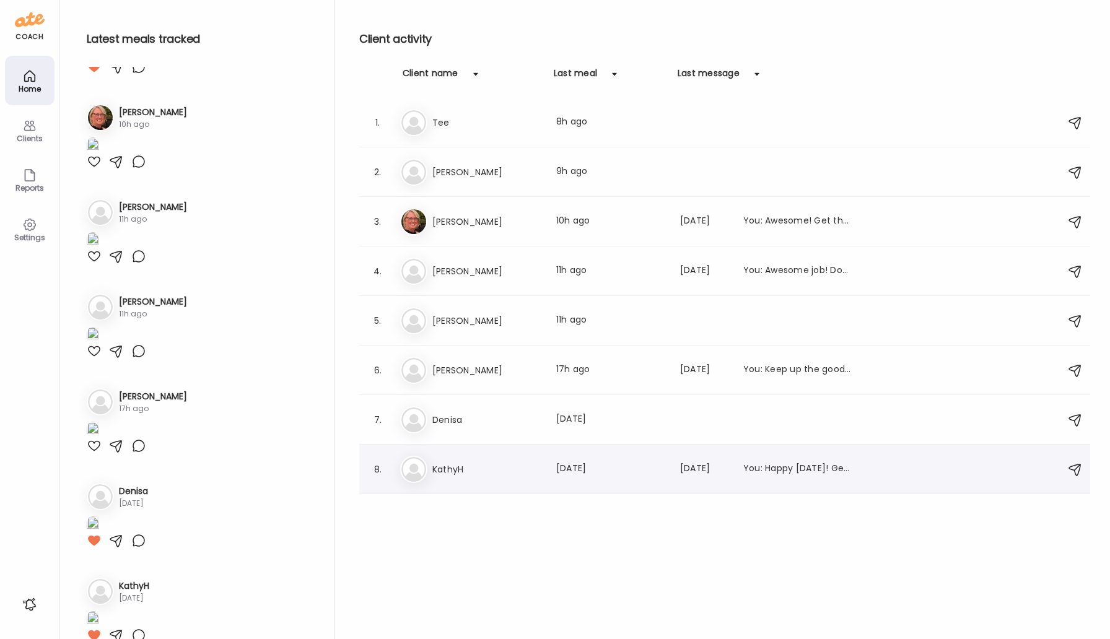
click at [456, 471] on h3 "KathyH" at bounding box center [486, 469] width 109 height 15
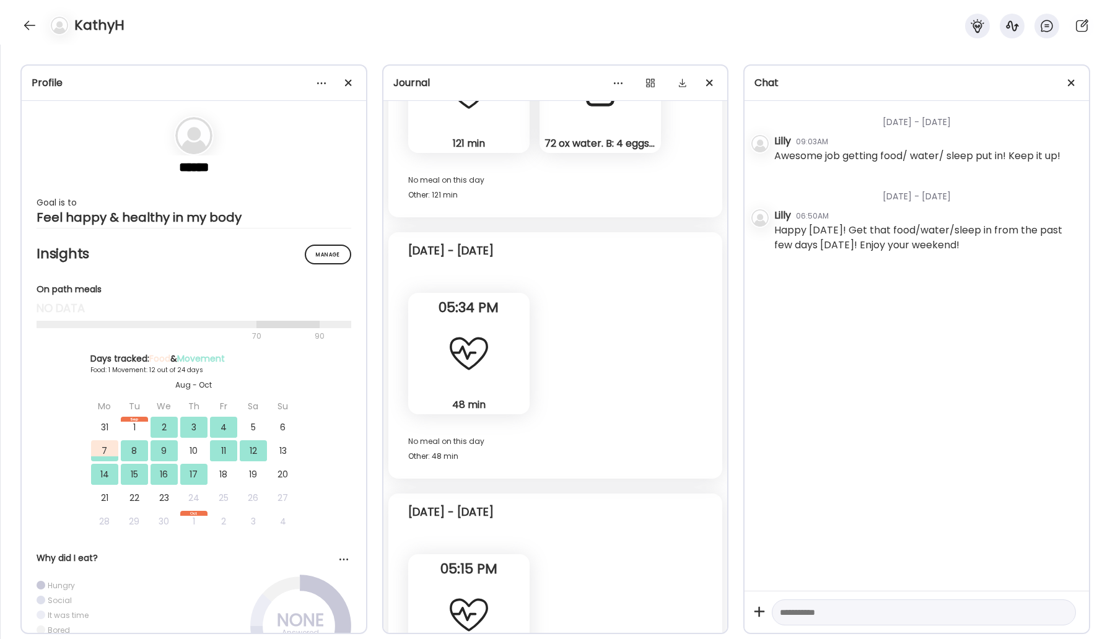
scroll to position [8024, 0]
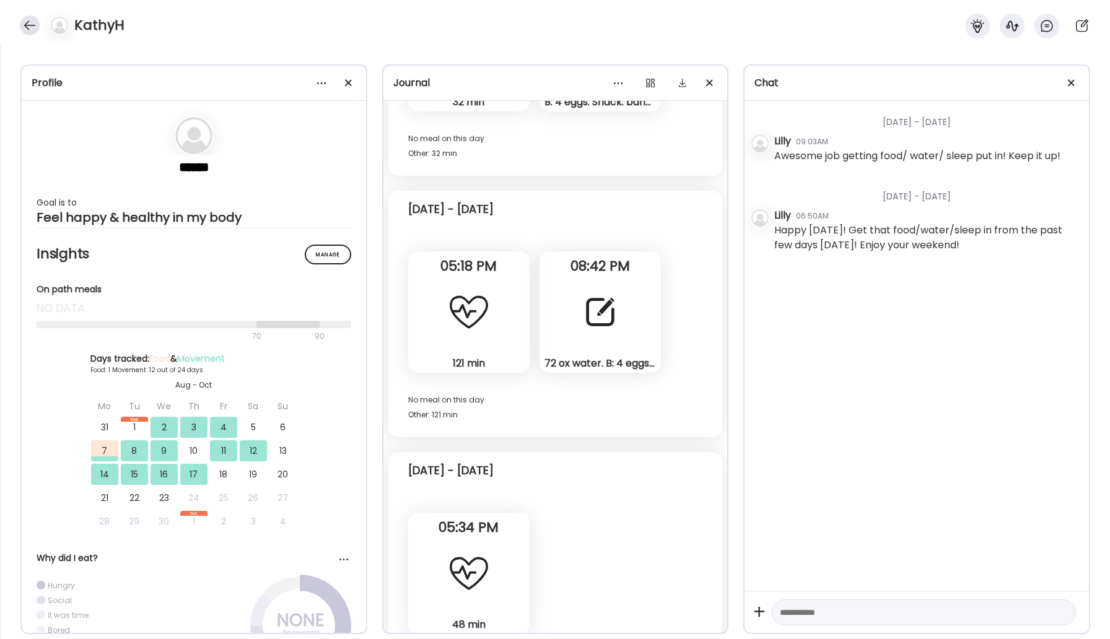
click at [24, 27] on div at bounding box center [30, 25] width 20 height 20
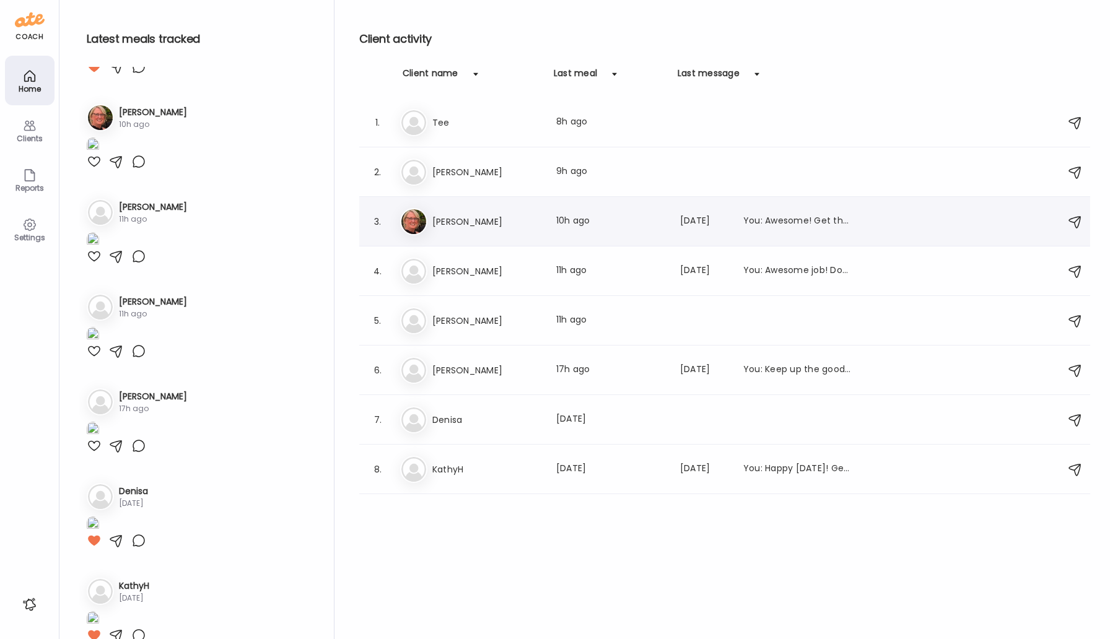
click at [465, 225] on h3 "[PERSON_NAME]" at bounding box center [486, 221] width 109 height 15
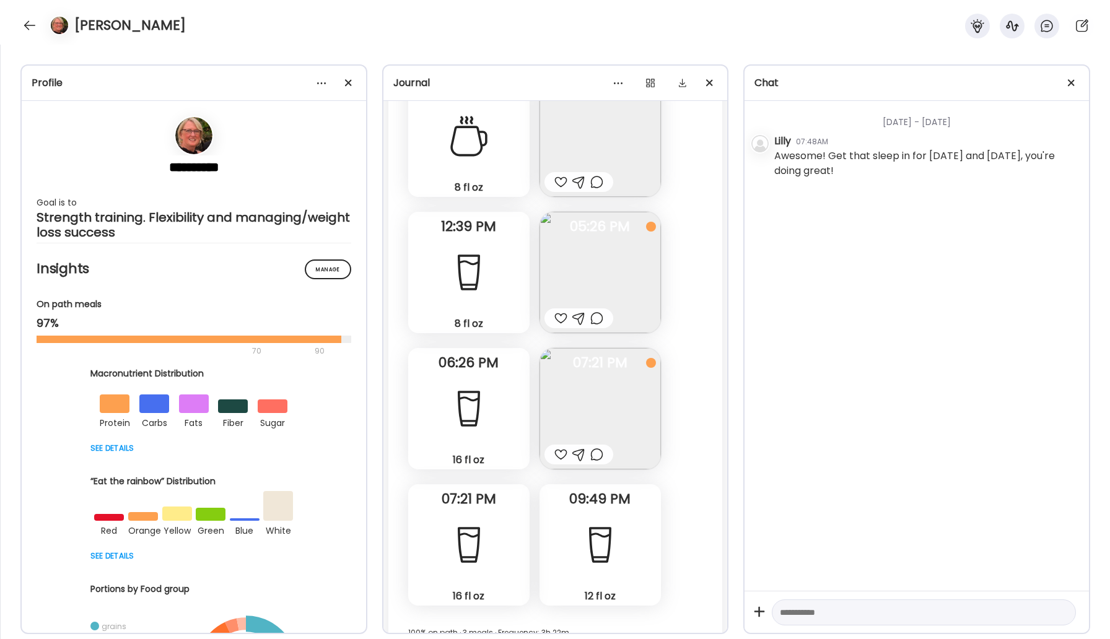
scroll to position [20908, 0]
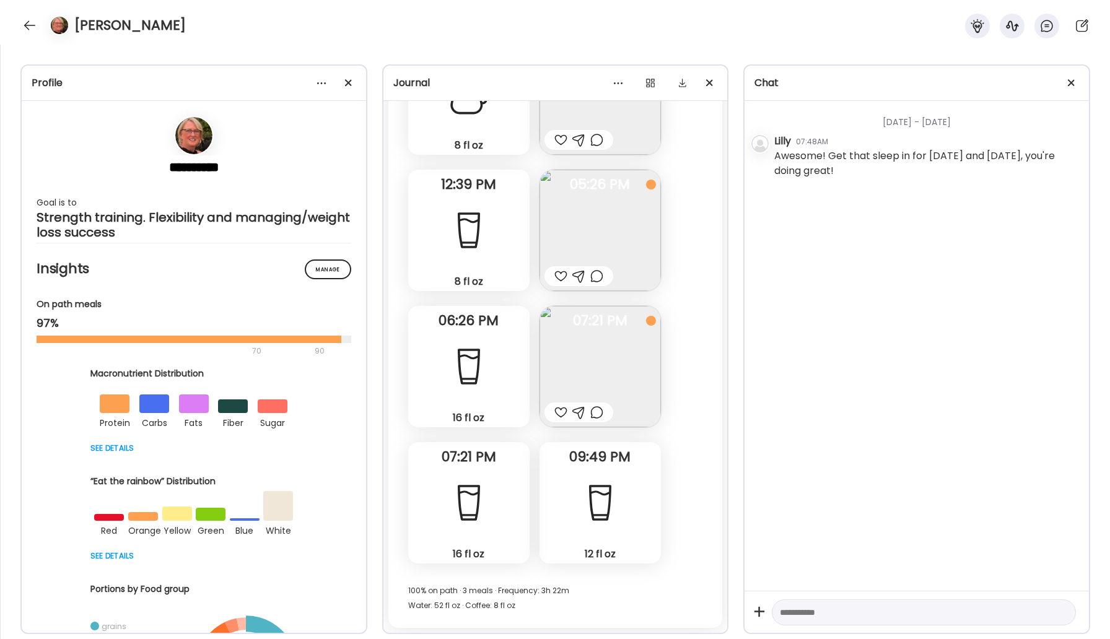
click at [568, 354] on img at bounding box center [599, 366] width 121 height 121
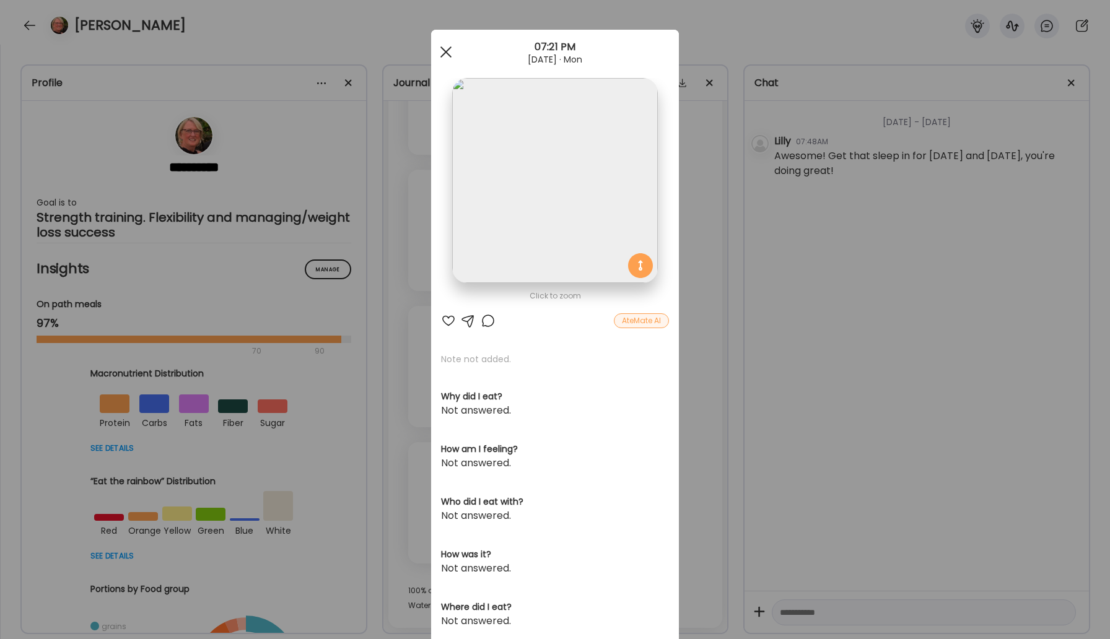
click at [442, 48] on span at bounding box center [445, 51] width 11 height 11
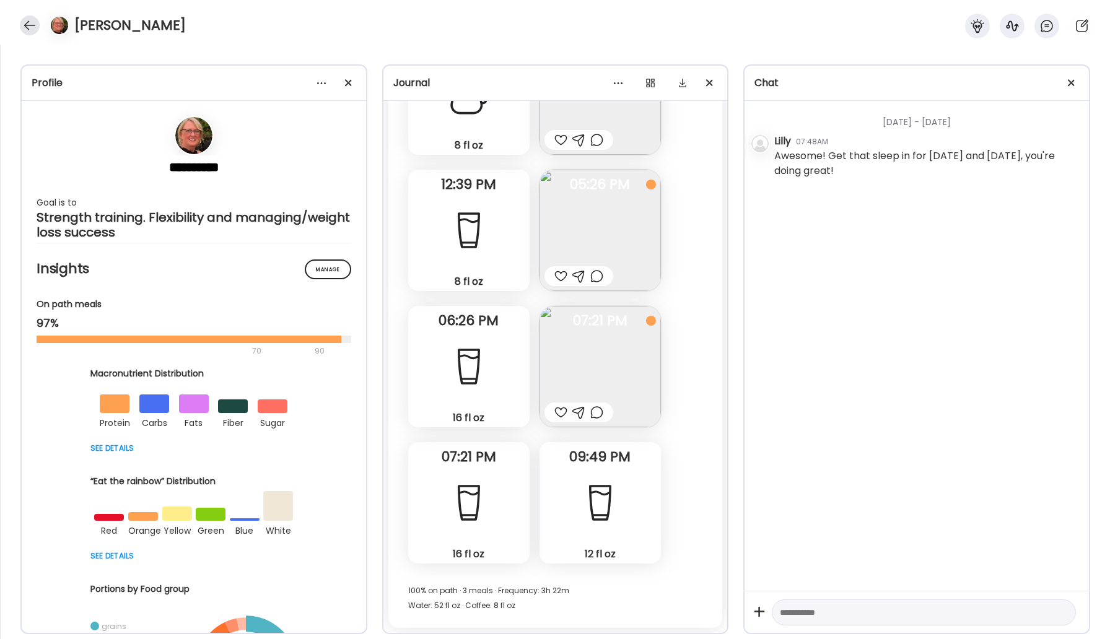
click at [32, 22] on div at bounding box center [30, 25] width 20 height 20
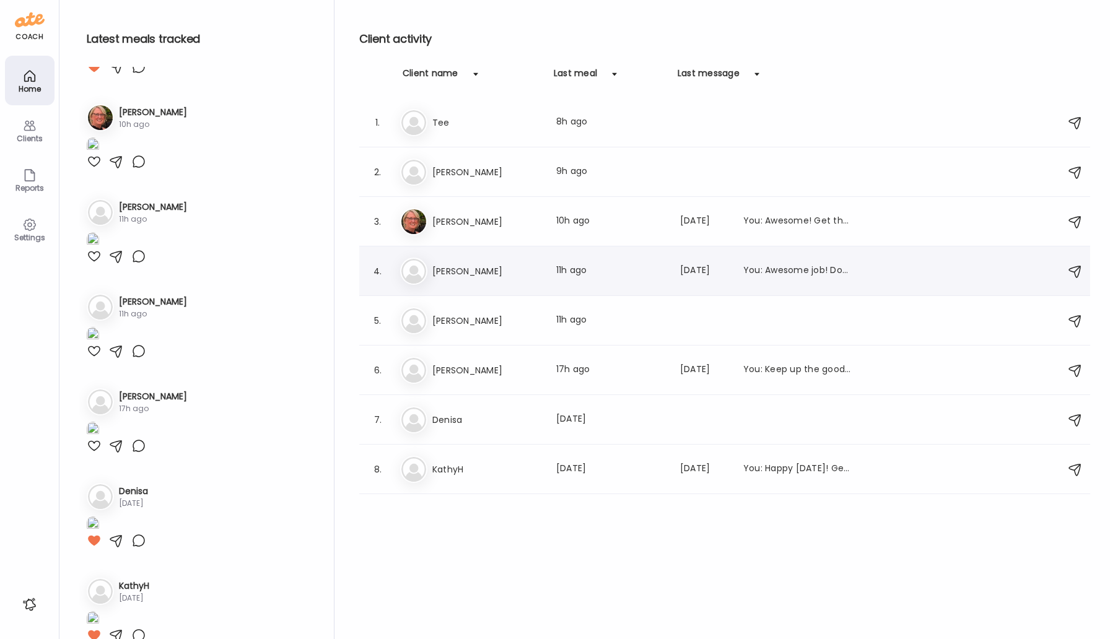
click at [490, 274] on h3 "[PERSON_NAME]" at bounding box center [486, 271] width 109 height 15
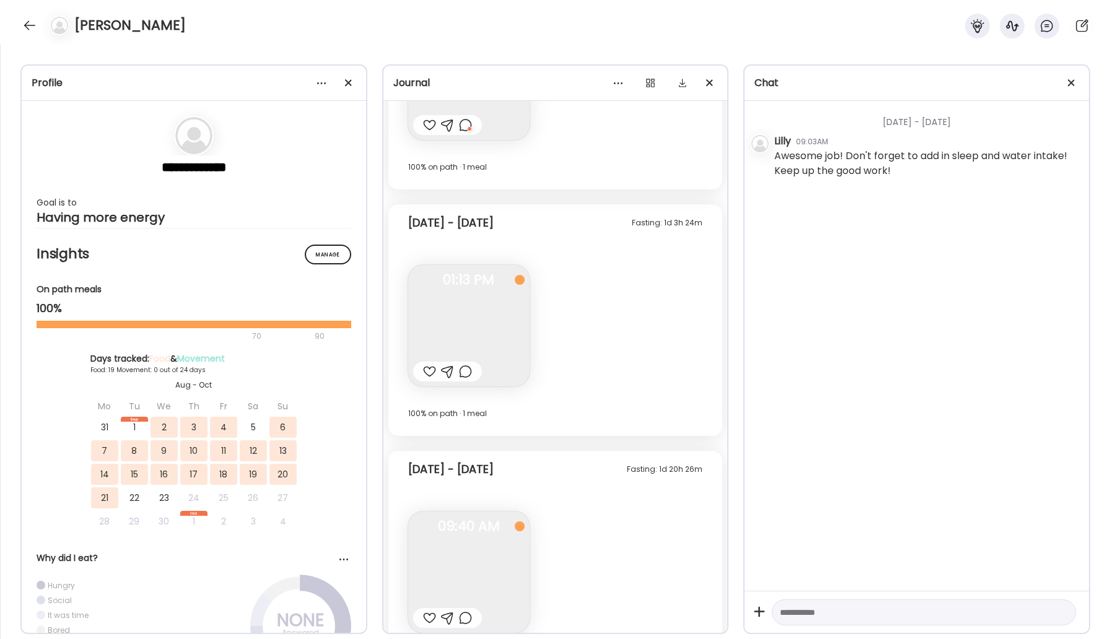
scroll to position [8304, 0]
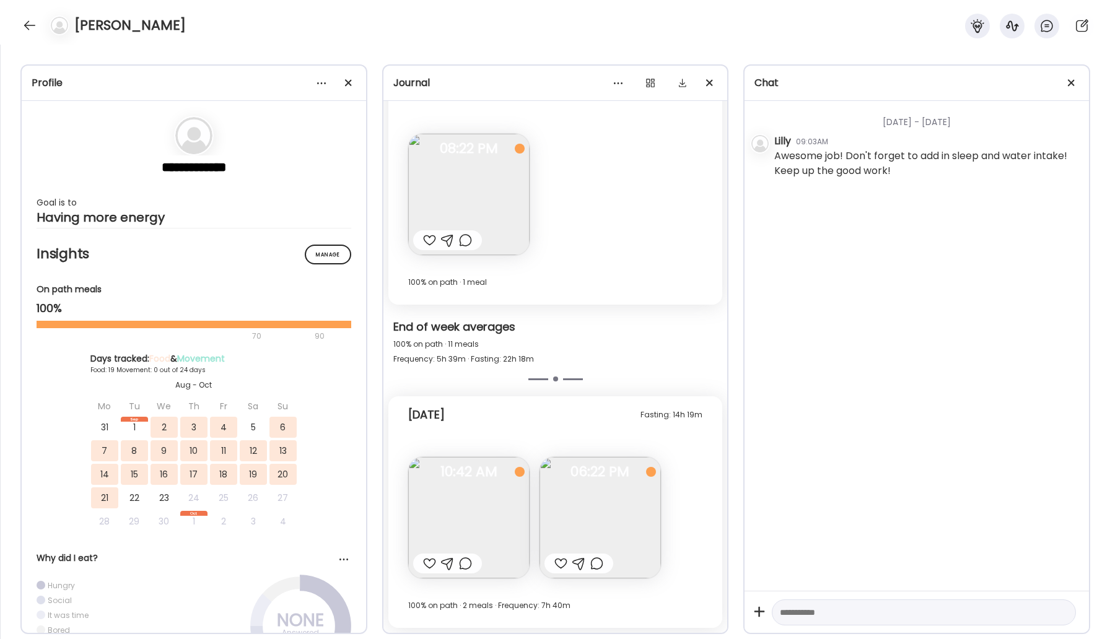
click at [427, 563] on div at bounding box center [429, 563] width 13 height 15
click at [558, 563] on div at bounding box center [560, 563] width 13 height 15
click at [25, 24] on div at bounding box center [30, 25] width 20 height 20
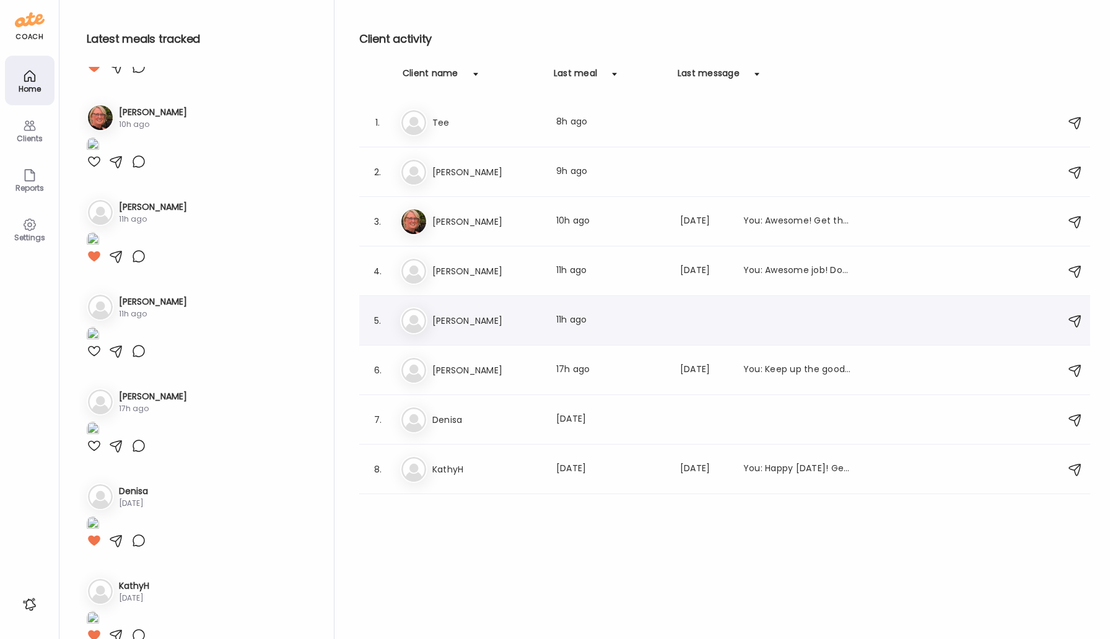
click at [456, 310] on div "Ti [PERSON_NAME] Last meal: 11h ago" at bounding box center [726, 320] width 653 height 27
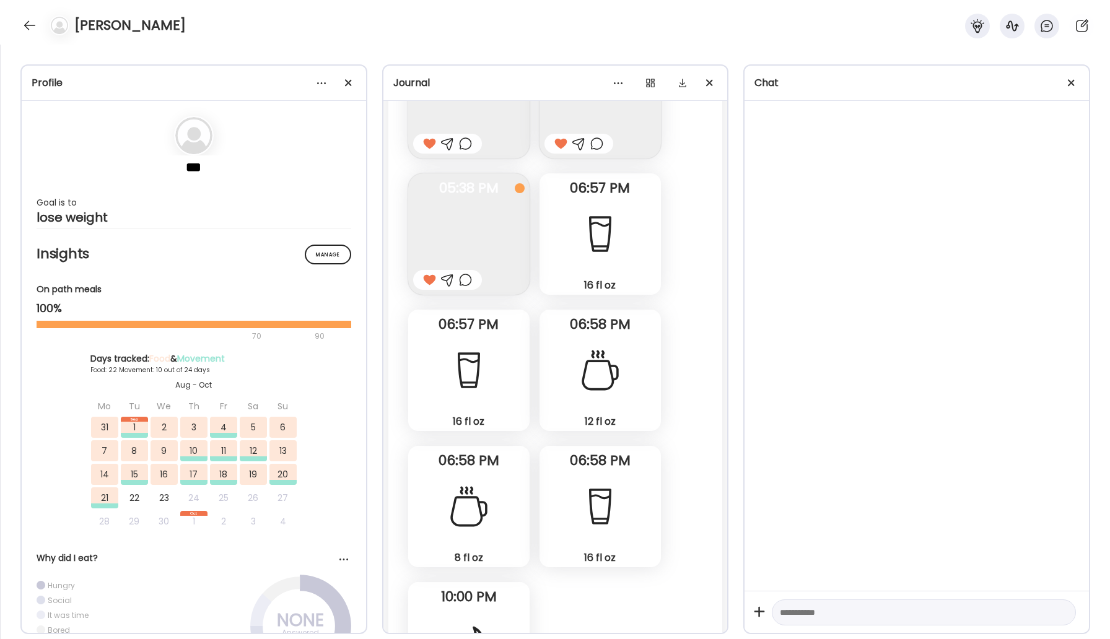
scroll to position [23942, 0]
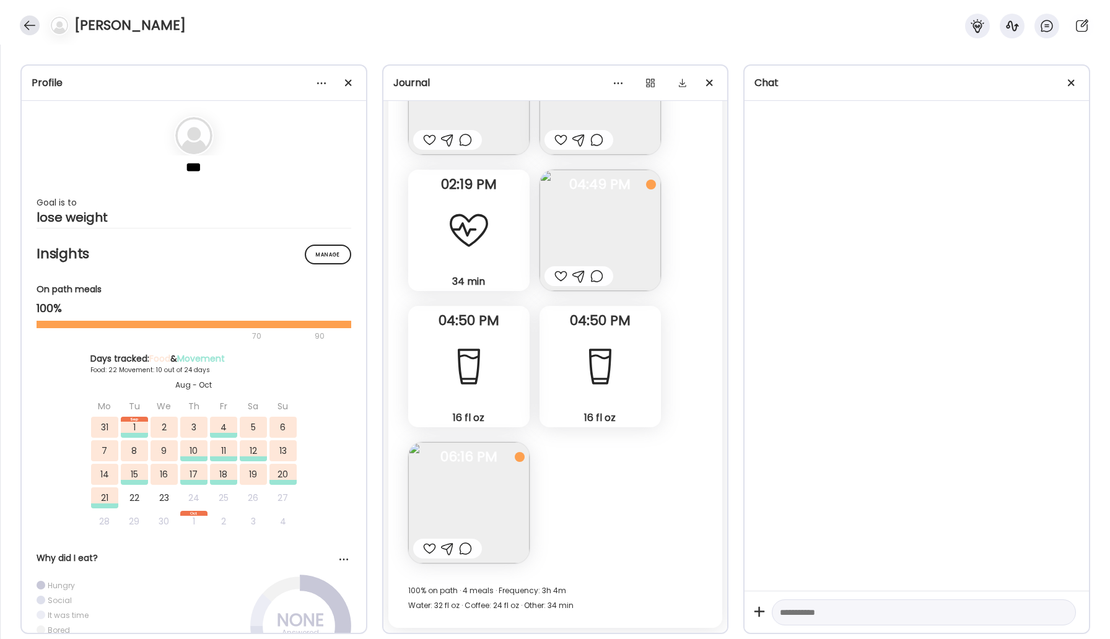
click at [30, 28] on div at bounding box center [30, 25] width 20 height 20
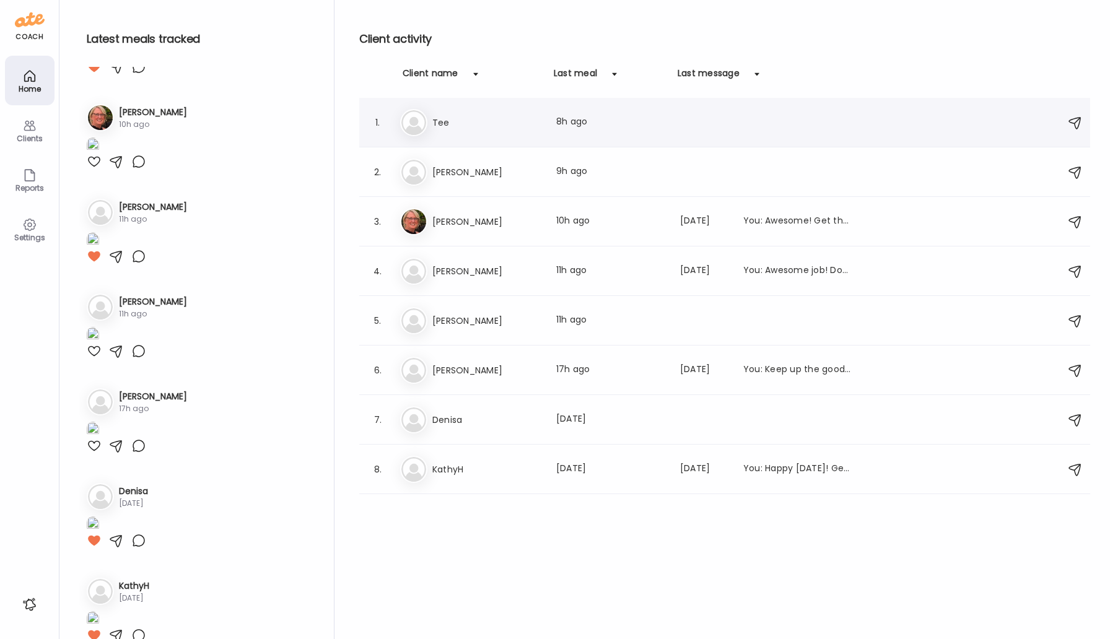
click at [459, 118] on h3 "Tee" at bounding box center [486, 122] width 109 height 15
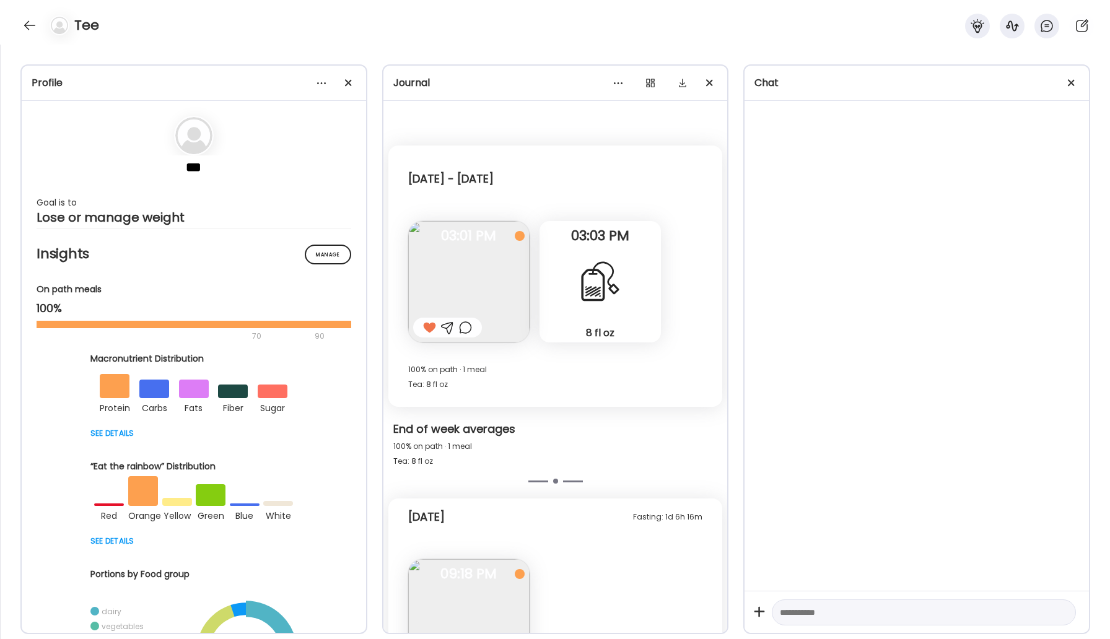
scroll to position [102, 0]
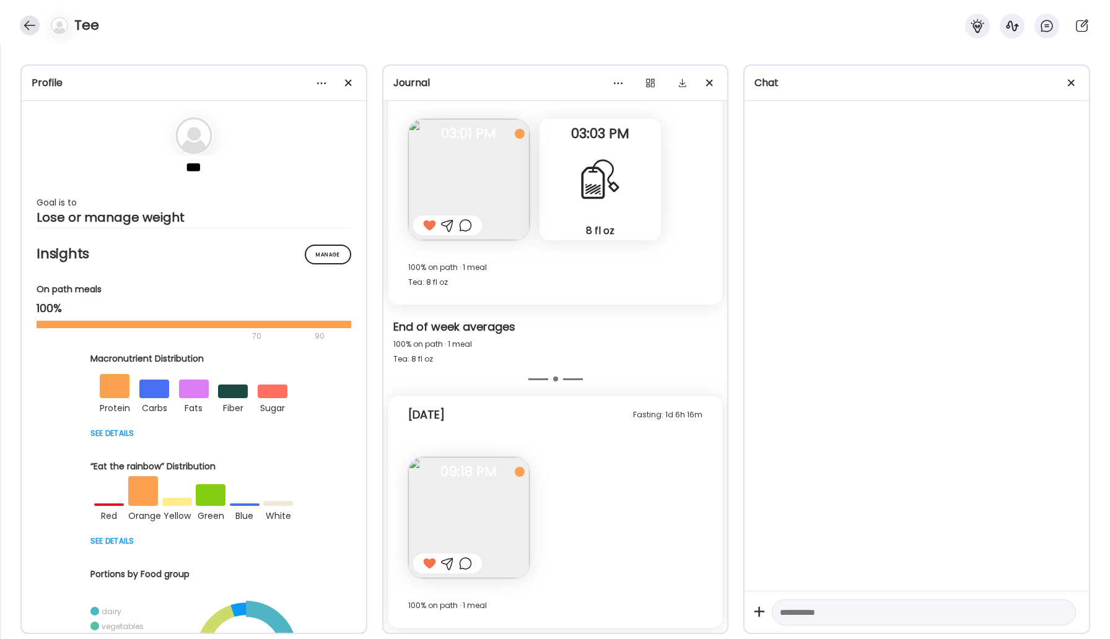
click at [28, 25] on div at bounding box center [30, 25] width 20 height 20
